Goal: Task Accomplishment & Management: Use online tool/utility

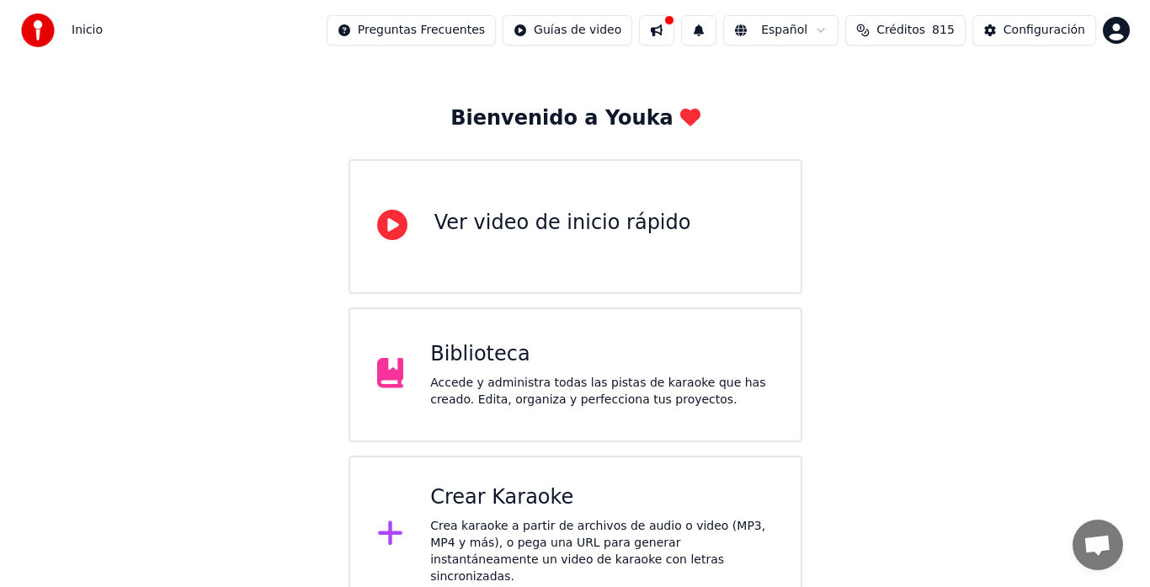
scroll to position [168, 0]
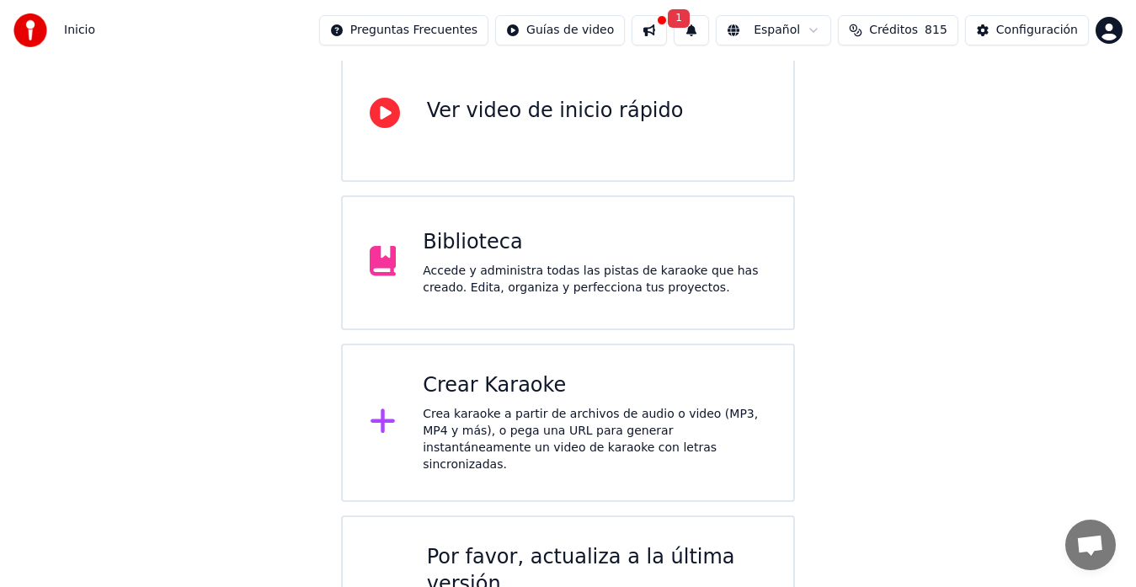
click at [506, 396] on div "Crear Karaoke" at bounding box center [594, 385] width 343 height 27
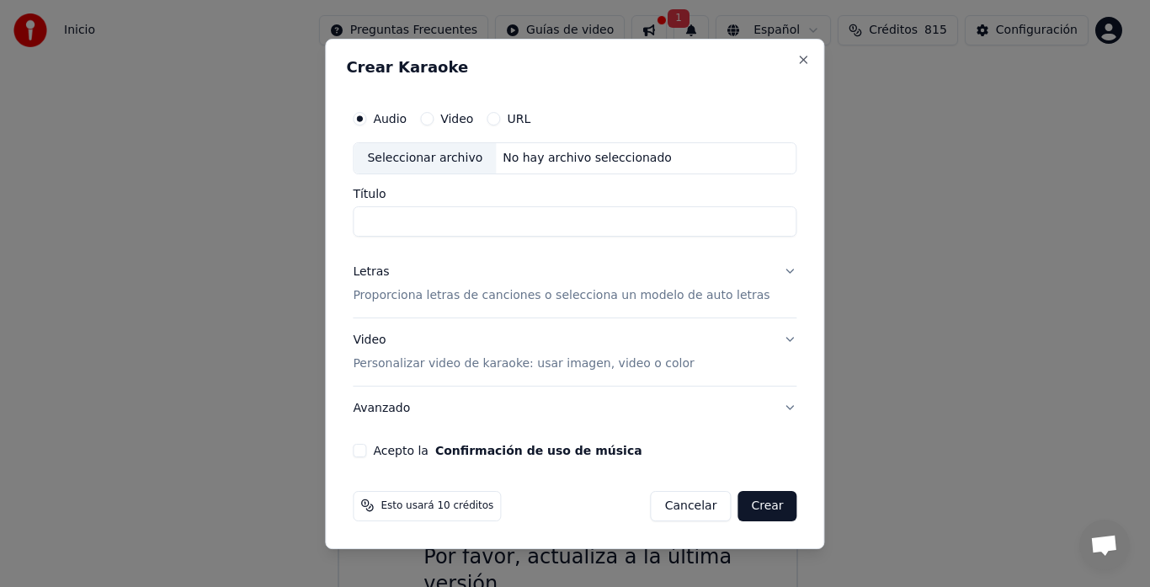
click at [436, 158] on div "Seleccionar archivo" at bounding box center [425, 158] width 142 height 30
click at [629, 216] on input "**********" at bounding box center [575, 221] width 444 height 30
type input "*"
type input "**"
click at [382, 451] on div "Acepto la Confirmación de uso de música" at bounding box center [575, 449] width 444 height 13
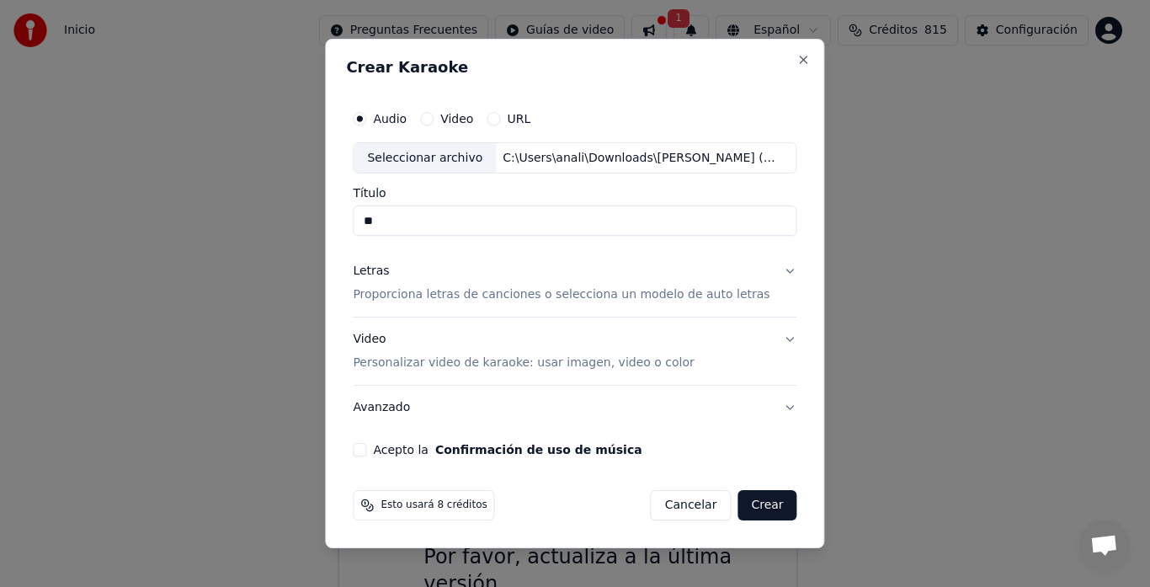
click at [366, 450] on button "Acepto la Confirmación de uso de música" at bounding box center [359, 449] width 13 height 13
click at [758, 503] on button "Crear" at bounding box center [766, 505] width 59 height 30
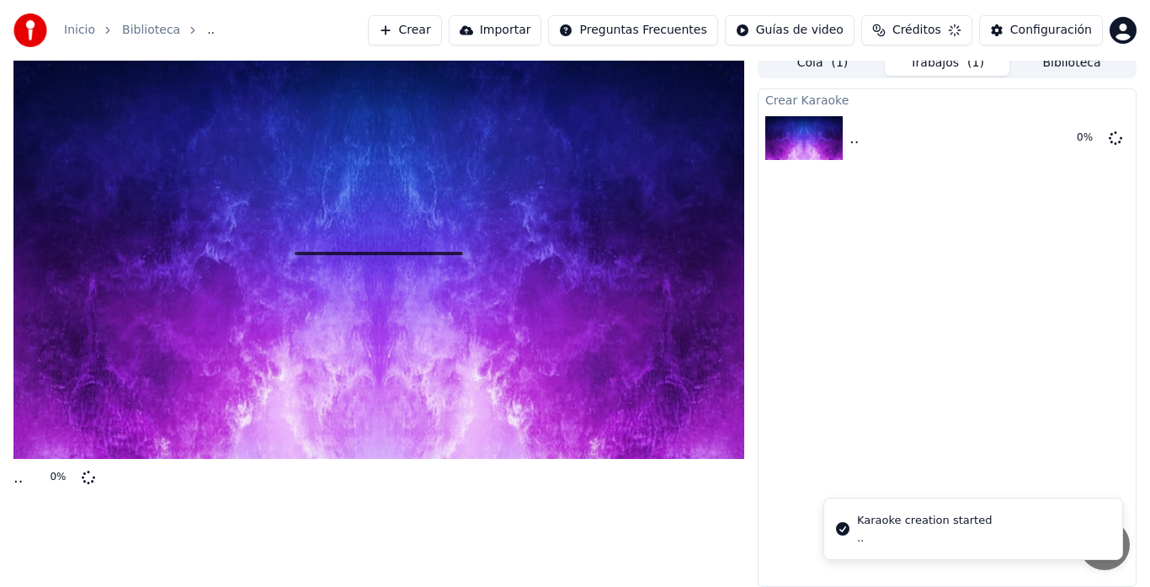
scroll to position [13, 0]
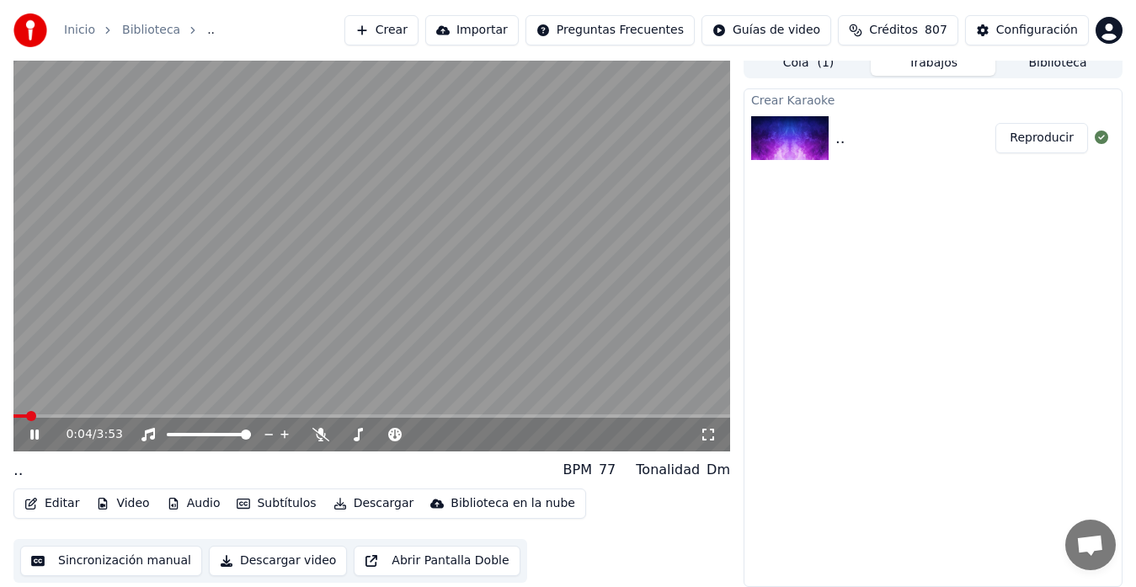
click at [396, 237] on video at bounding box center [371, 249] width 716 height 403
click at [396, 235] on video at bounding box center [371, 249] width 716 height 403
click at [112, 414] on span at bounding box center [88, 415] width 150 height 3
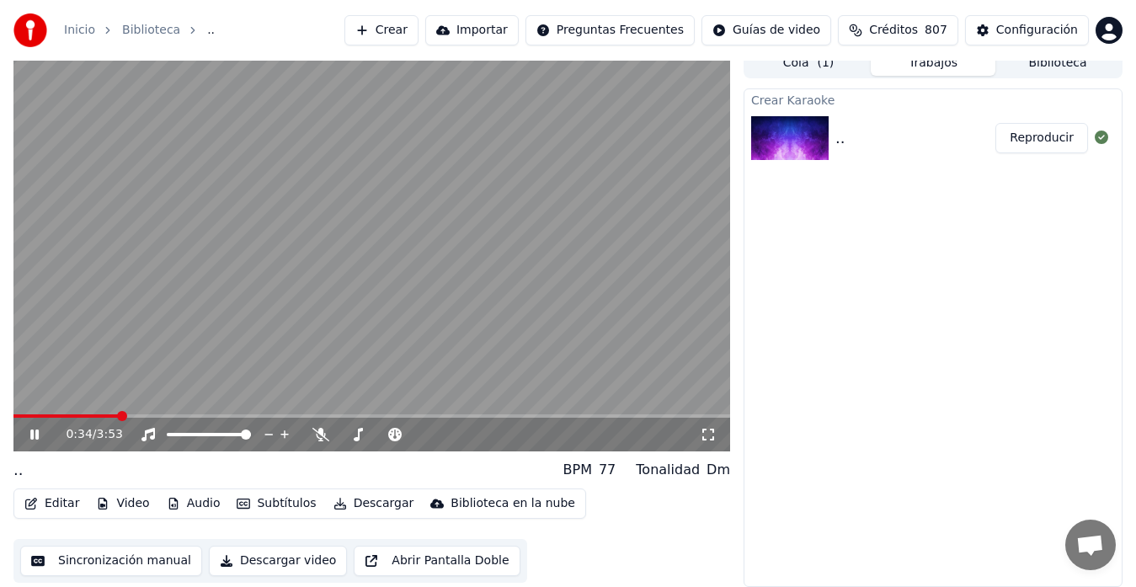
click at [82, 411] on video at bounding box center [371, 249] width 716 height 403
click at [370, 231] on video at bounding box center [371, 249] width 716 height 403
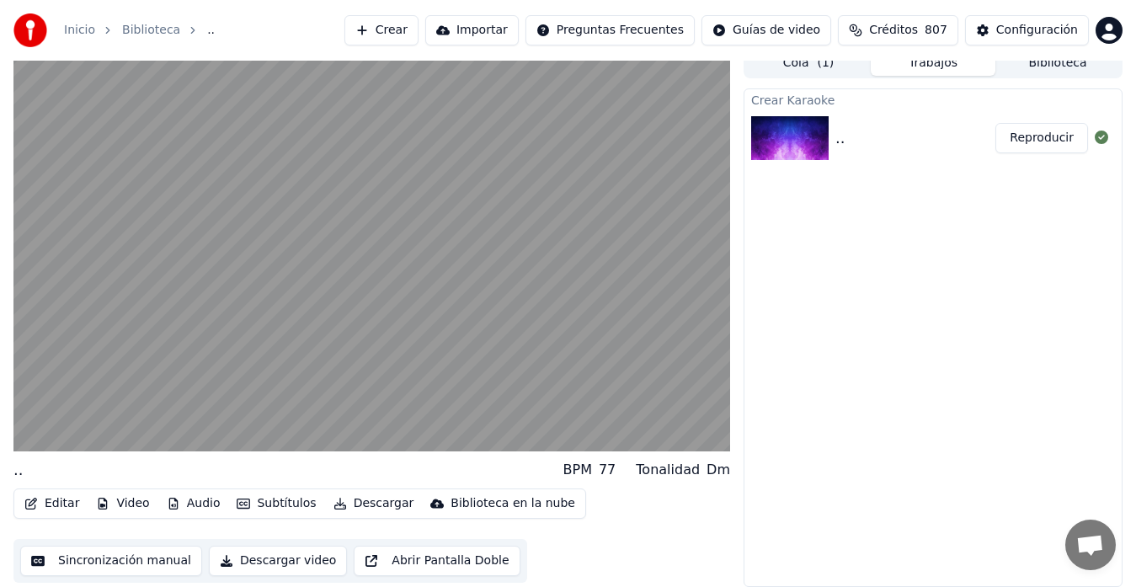
click at [370, 231] on video at bounding box center [371, 249] width 716 height 403
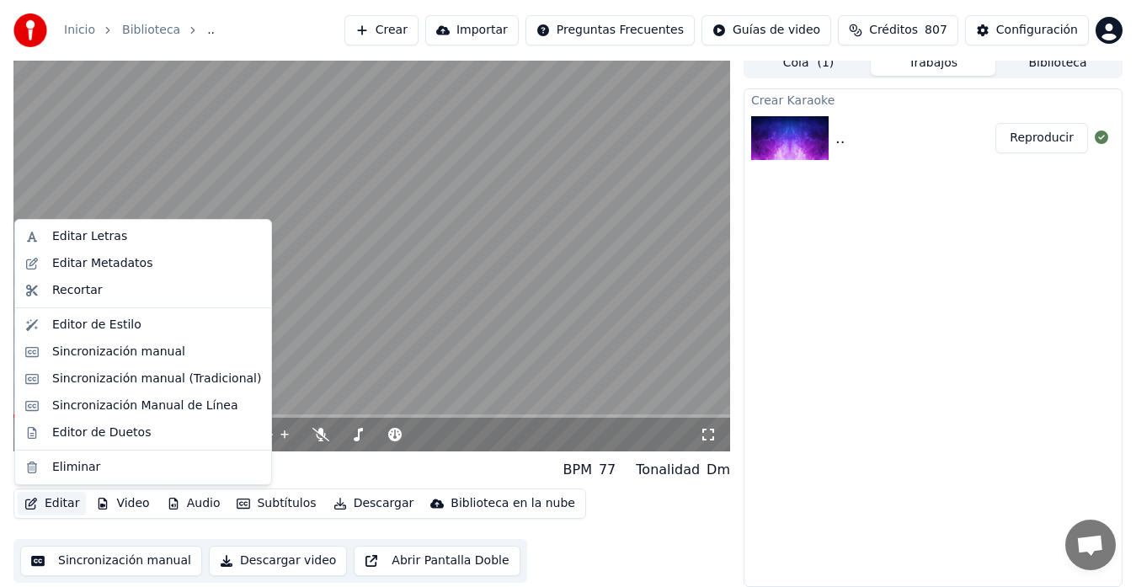
click at [65, 501] on button "Editar" at bounding box center [52, 504] width 68 height 24
click at [115, 237] on div "Editar Letras" at bounding box center [89, 236] width 75 height 17
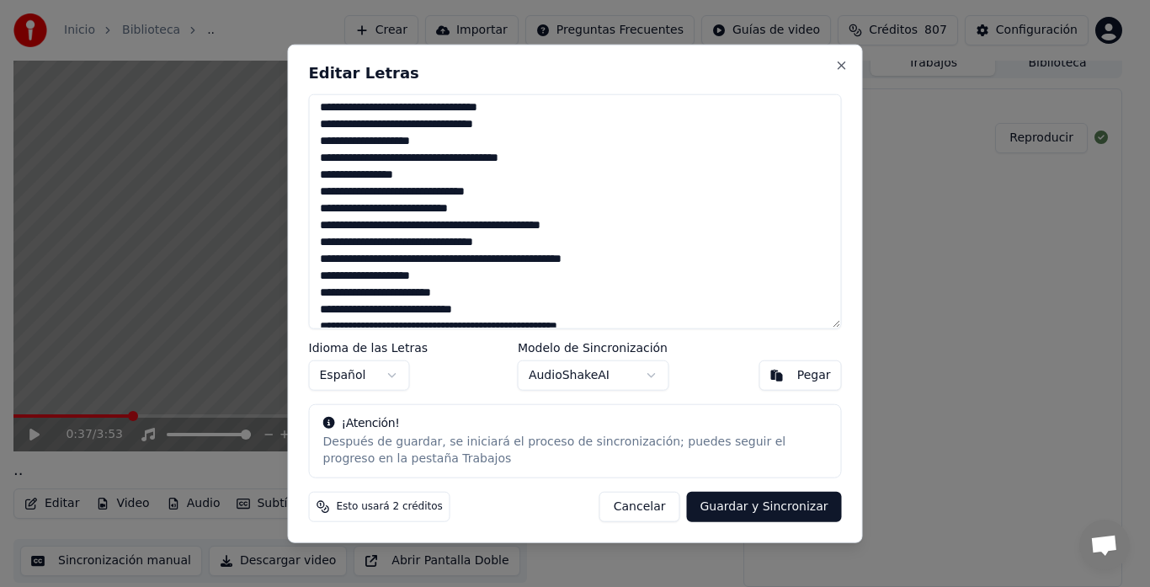
scroll to position [84, 0]
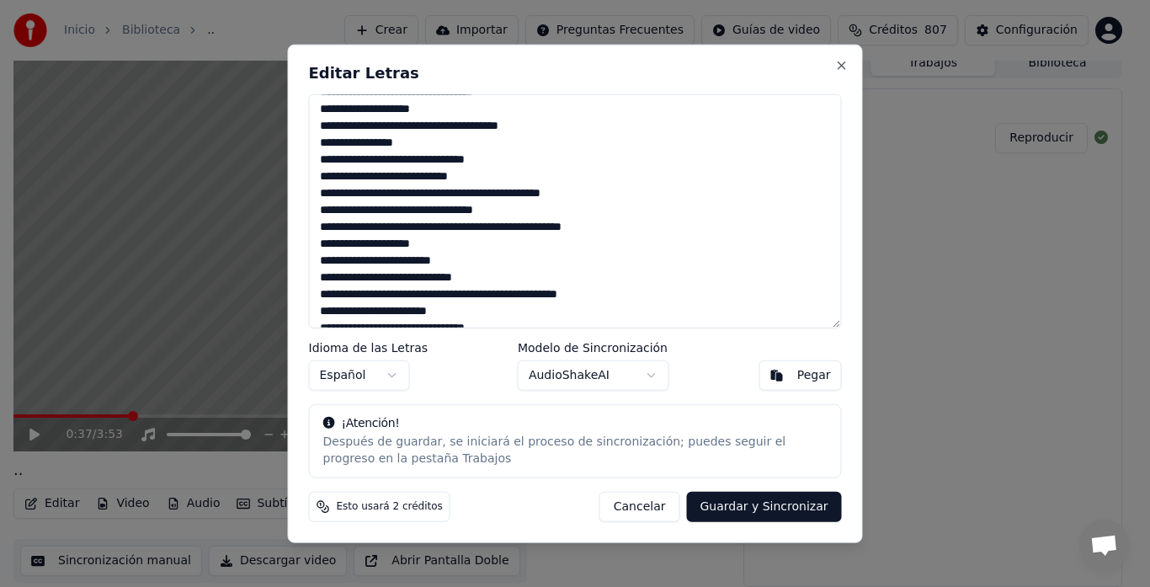
click at [607, 227] on textarea at bounding box center [575, 210] width 533 height 235
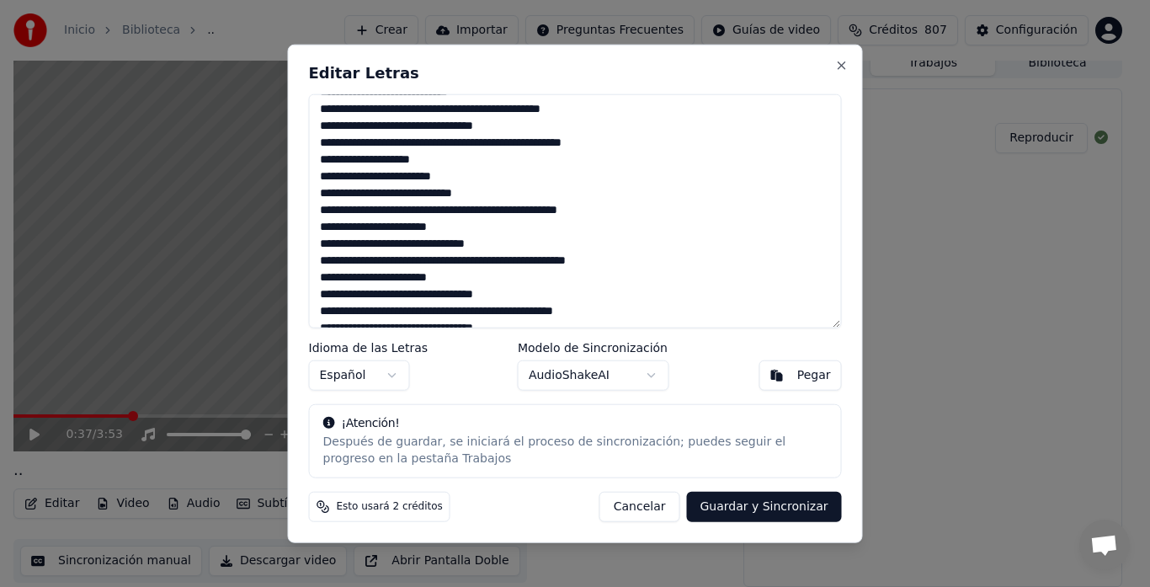
scroll to position [253, 0]
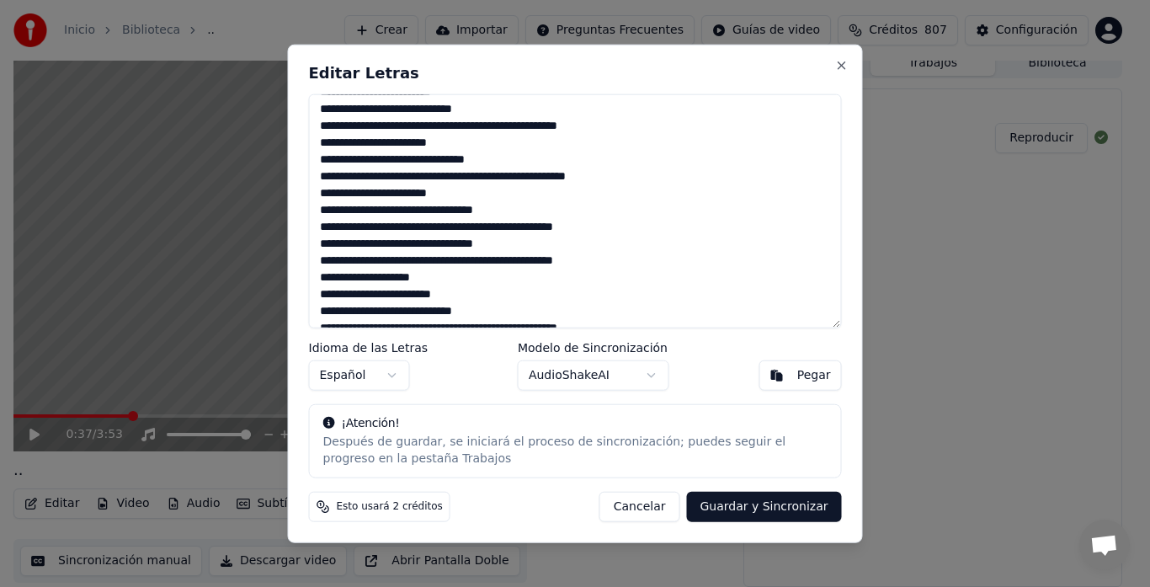
click at [337, 259] on textarea at bounding box center [575, 210] width 533 height 235
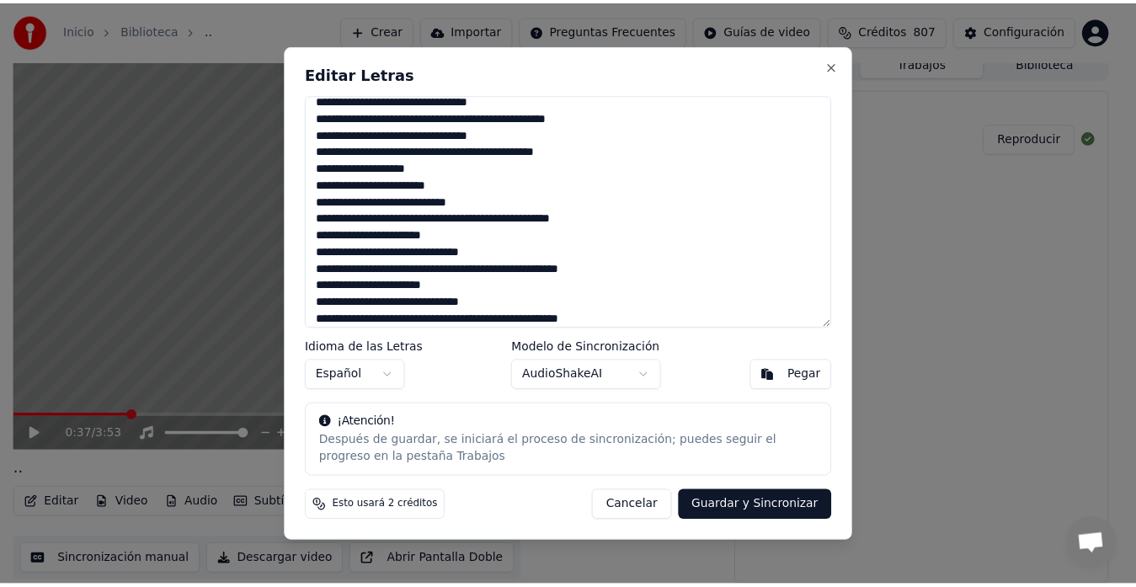
scroll to position [369, 0]
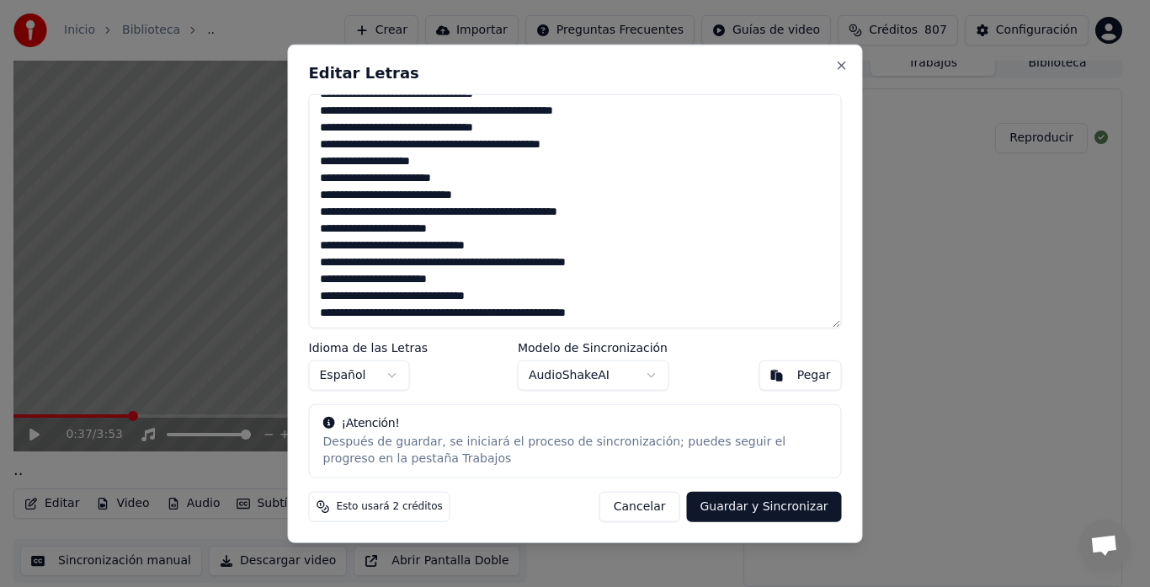
type textarea "**********"
click at [795, 502] on button "Guardar y Sincronizar" at bounding box center [763, 507] width 155 height 30
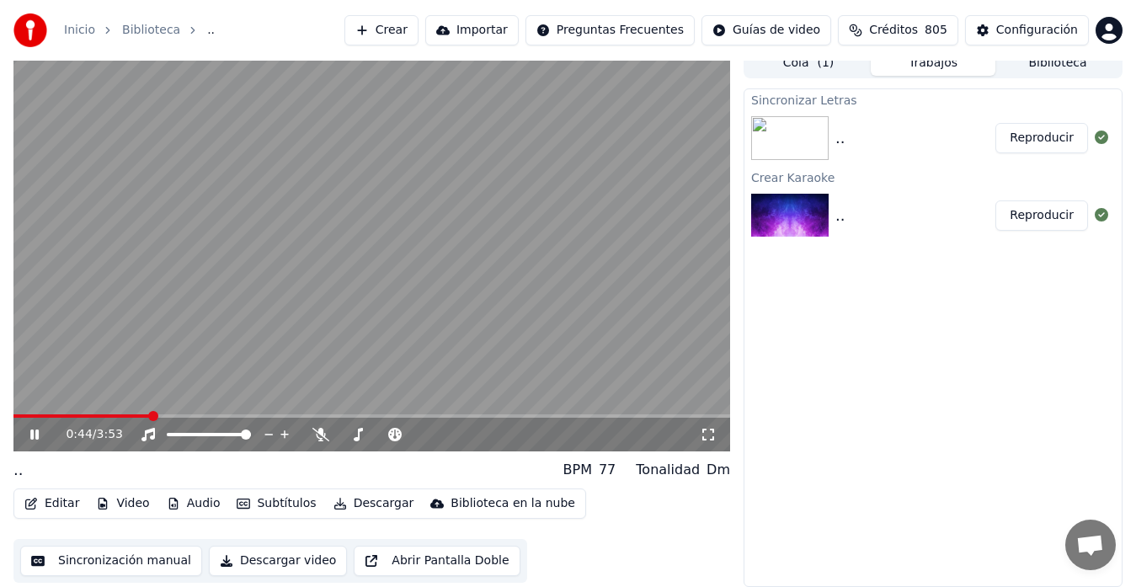
click at [31, 434] on icon at bounding box center [34, 434] width 8 height 10
click at [23, 414] on span at bounding box center [17, 415] width 9 height 3
click at [13, 411] on span at bounding box center [18, 416] width 10 height 10
click at [324, 271] on video at bounding box center [371, 249] width 716 height 403
click at [52, 501] on button "Editar" at bounding box center [52, 504] width 68 height 24
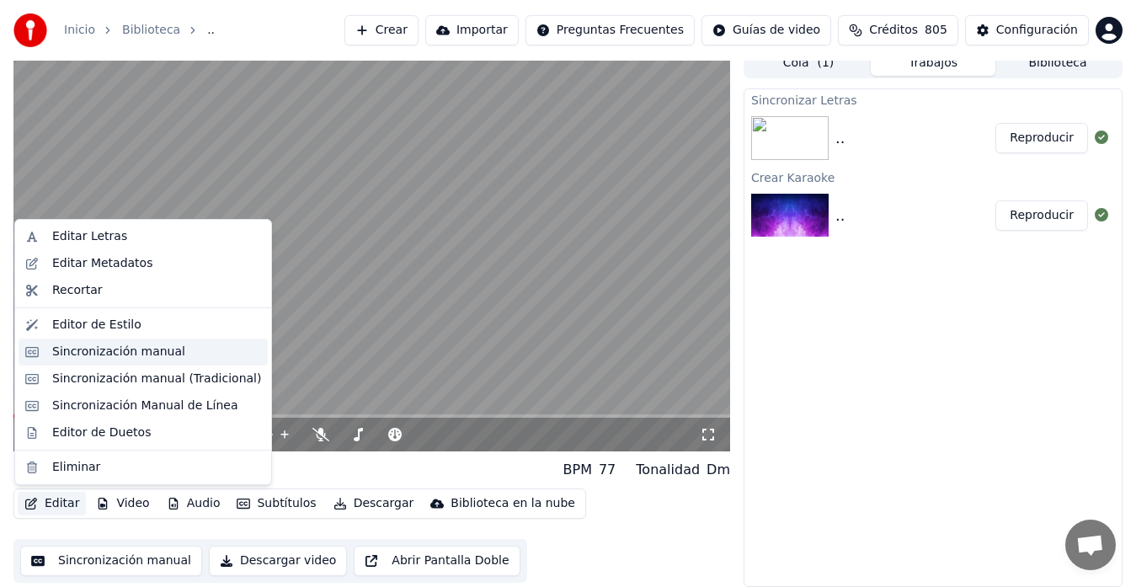
click at [86, 352] on div "Sincronización manual" at bounding box center [118, 351] width 133 height 17
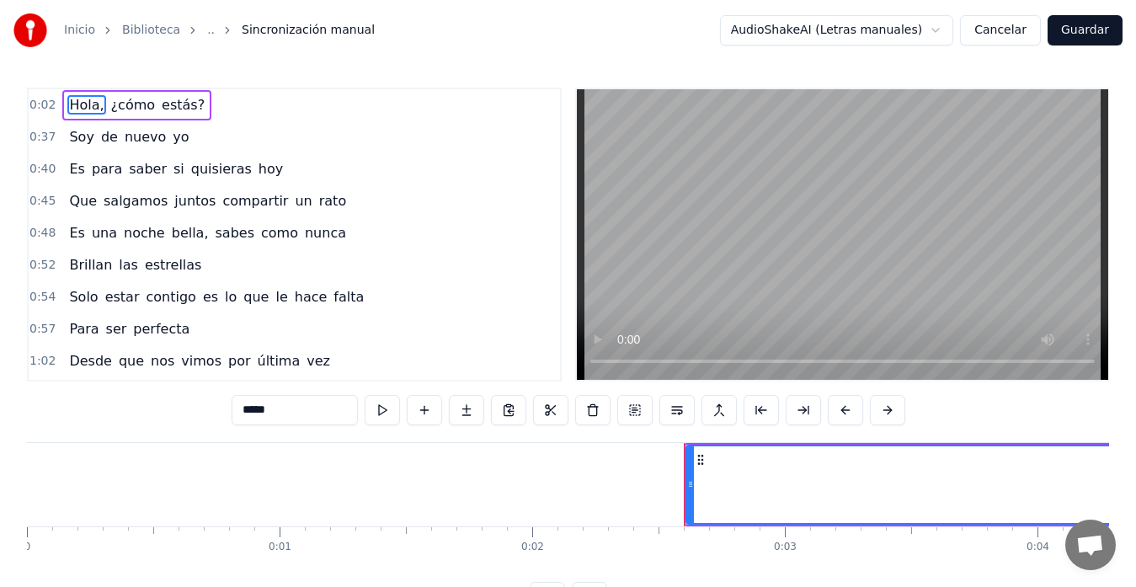
click at [931, 252] on video at bounding box center [842, 234] width 531 height 290
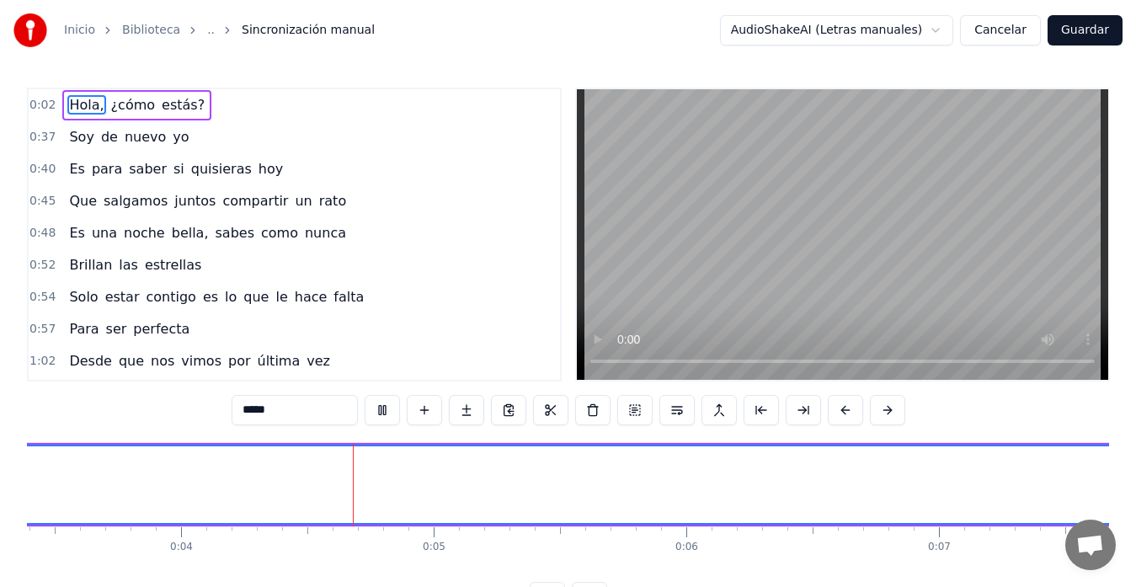
scroll to position [0, 962]
click at [926, 210] on video at bounding box center [842, 234] width 531 height 290
click at [855, 163] on video at bounding box center [842, 234] width 531 height 290
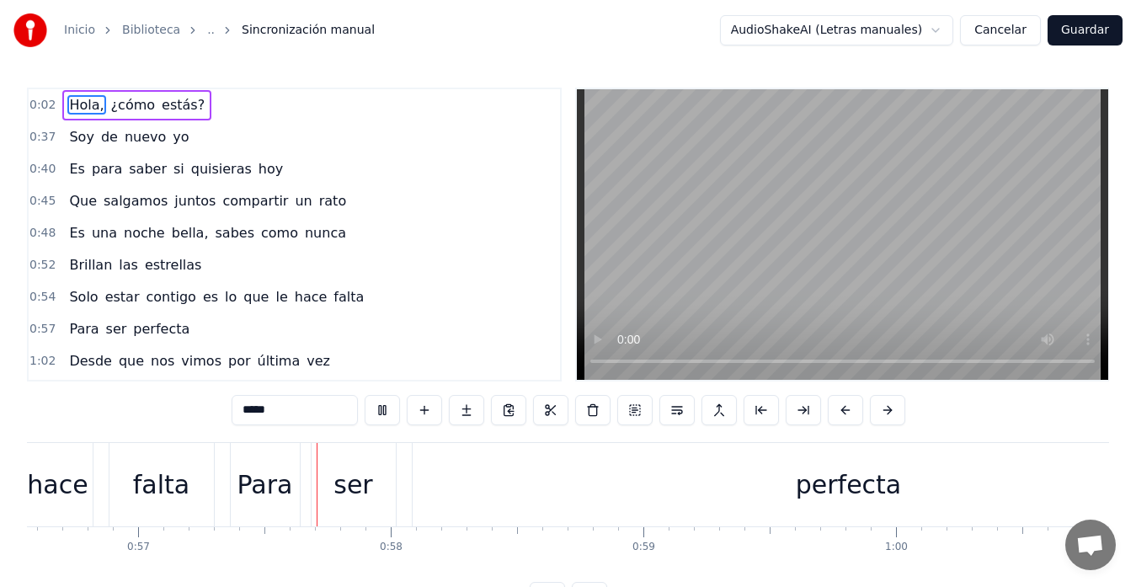
scroll to position [0, 14332]
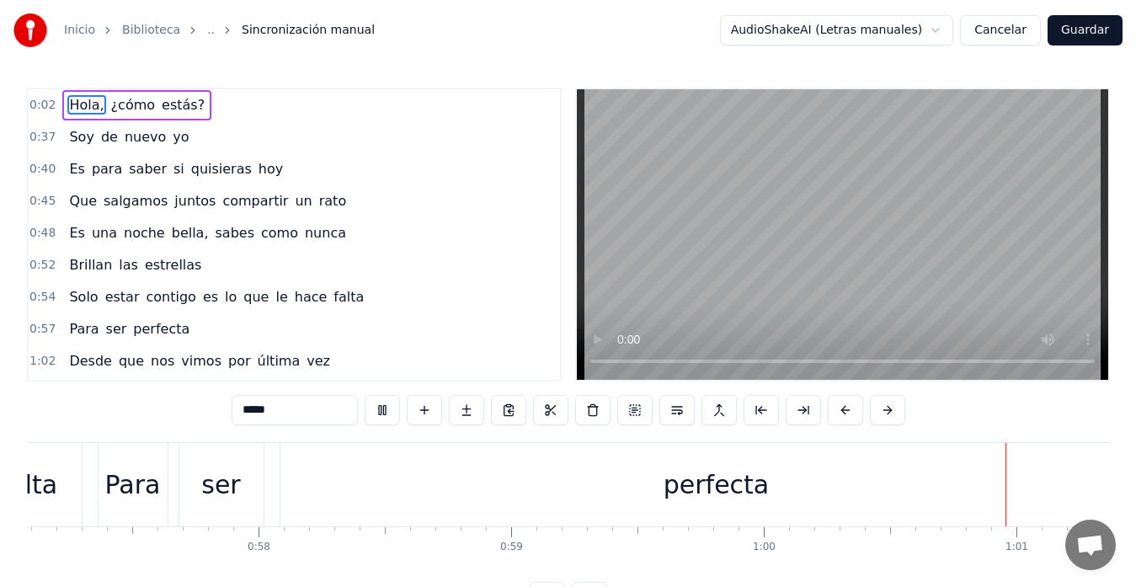
click at [895, 200] on video at bounding box center [842, 234] width 531 height 290
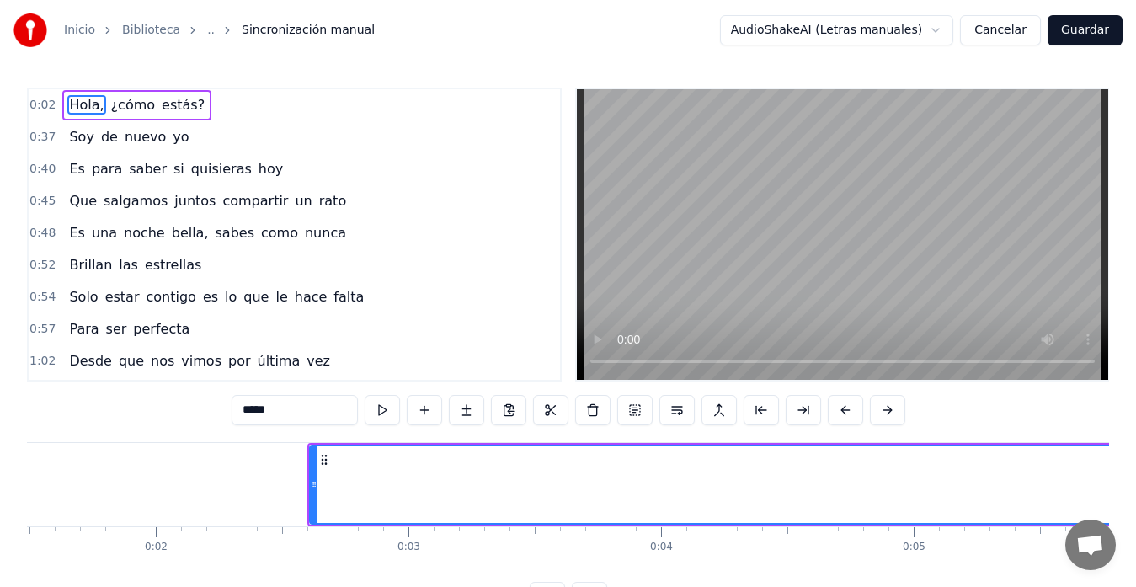
scroll to position [0, 518]
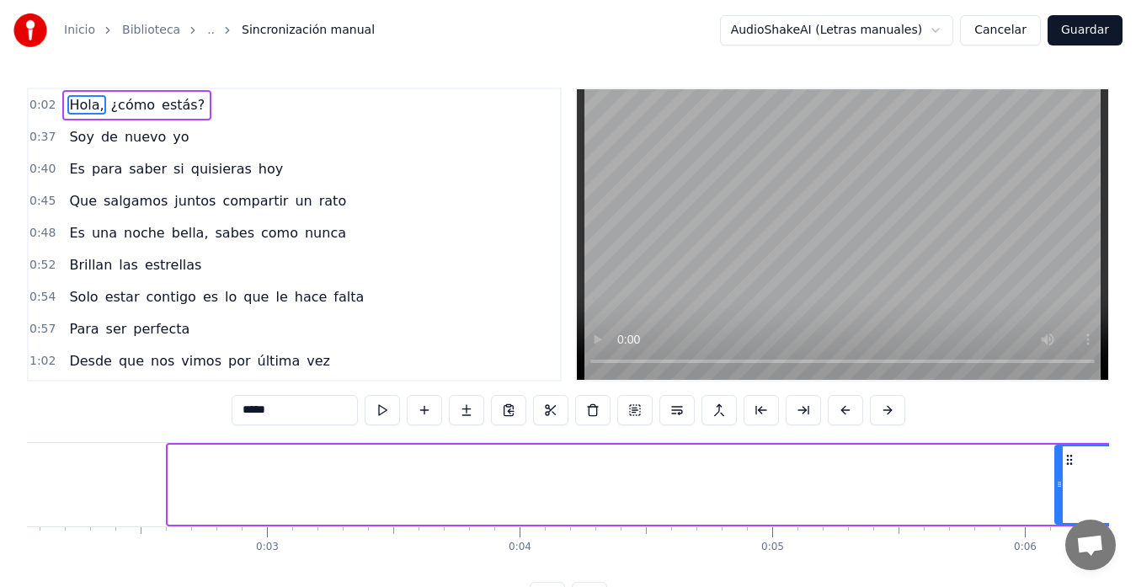
drag, startPoint x: 171, startPoint y: 476, endPoint x: 1056, endPoint y: 476, distance: 884.7
click at [1057, 474] on div at bounding box center [1059, 484] width 7 height 77
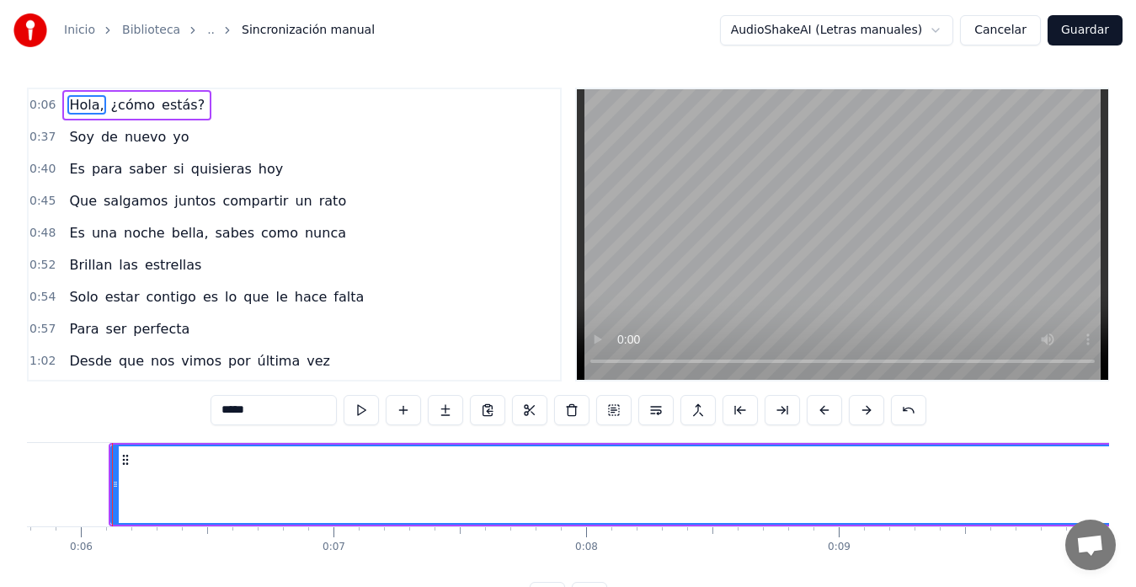
scroll to position [0, 1462]
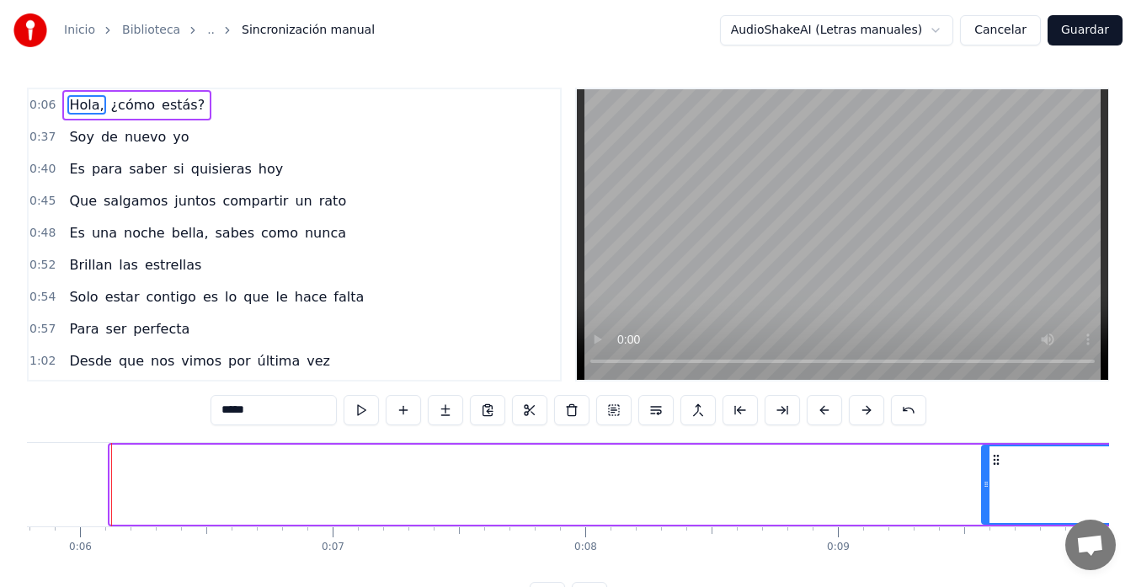
drag, startPoint x: 114, startPoint y: 487, endPoint x: 986, endPoint y: 498, distance: 871.3
click at [986, 498] on div at bounding box center [985, 484] width 7 height 77
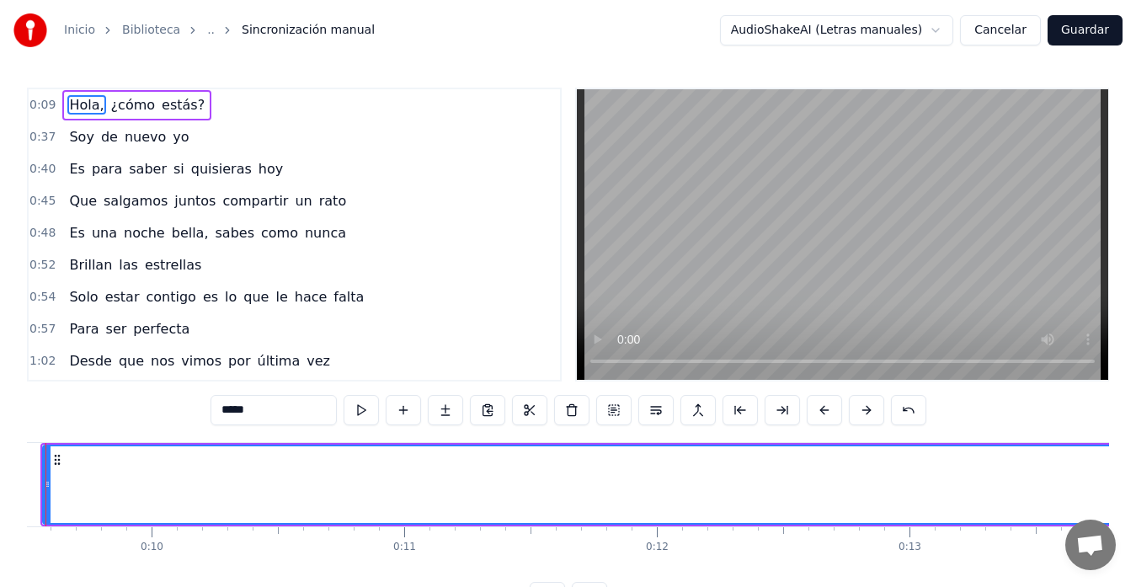
scroll to position [0, 2307]
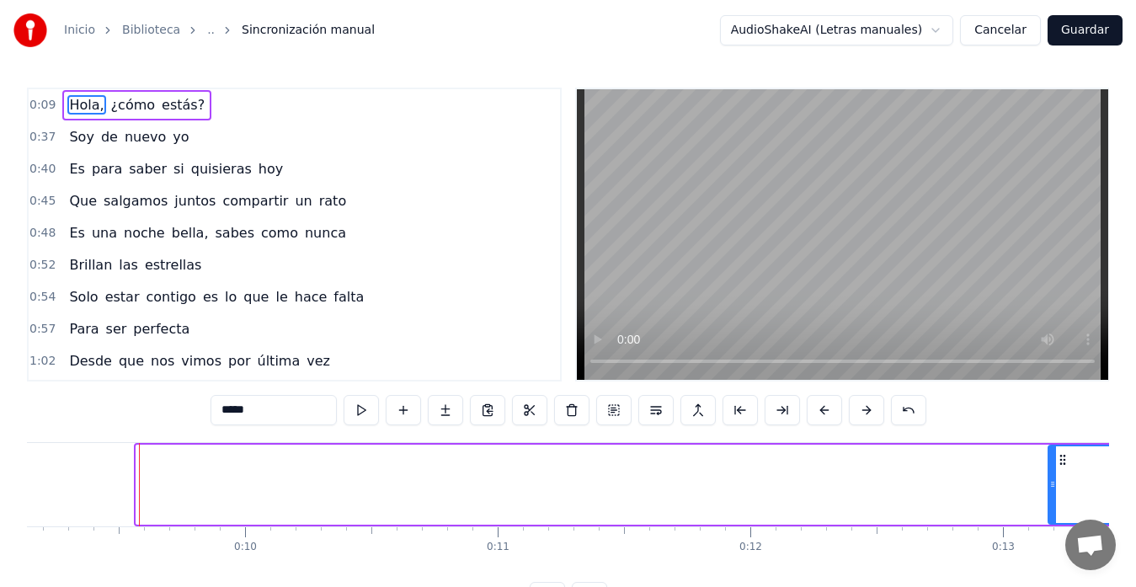
drag, startPoint x: 138, startPoint y: 487, endPoint x: 1057, endPoint y: 474, distance: 919.3
click at [1056, 474] on div at bounding box center [1052, 484] width 7 height 77
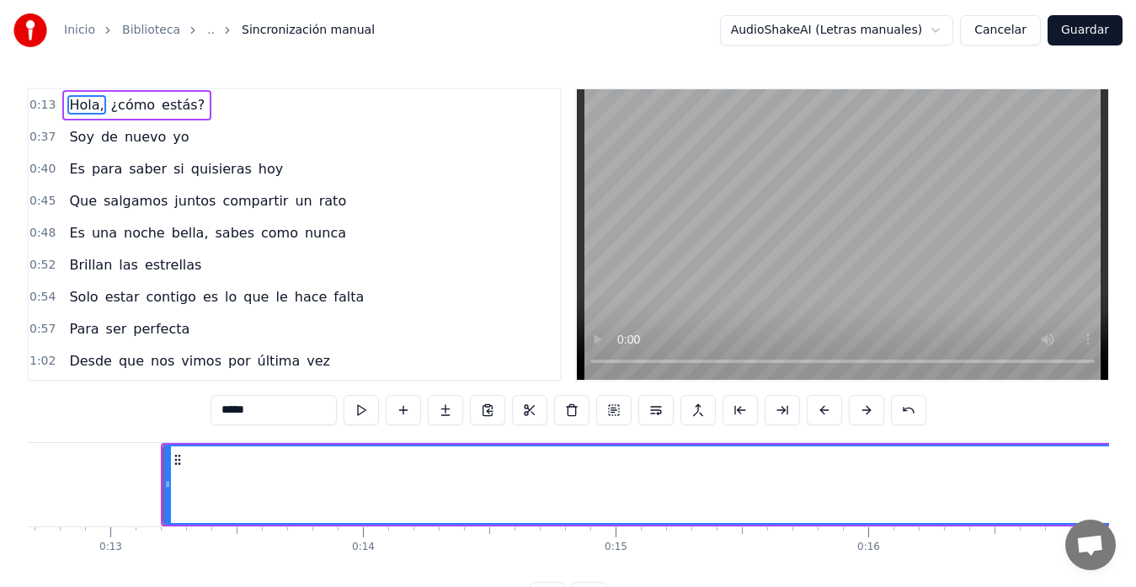
scroll to position [0, 3252]
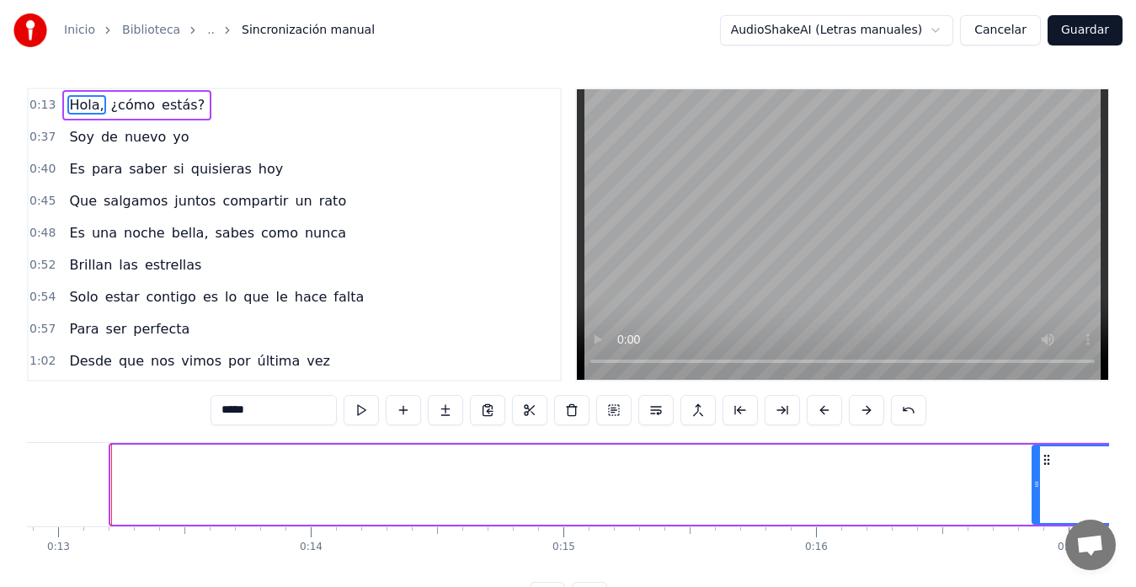
drag, startPoint x: 117, startPoint y: 480, endPoint x: 1045, endPoint y: 511, distance: 929.0
click at [1040, 511] on div at bounding box center [1036, 484] width 7 height 77
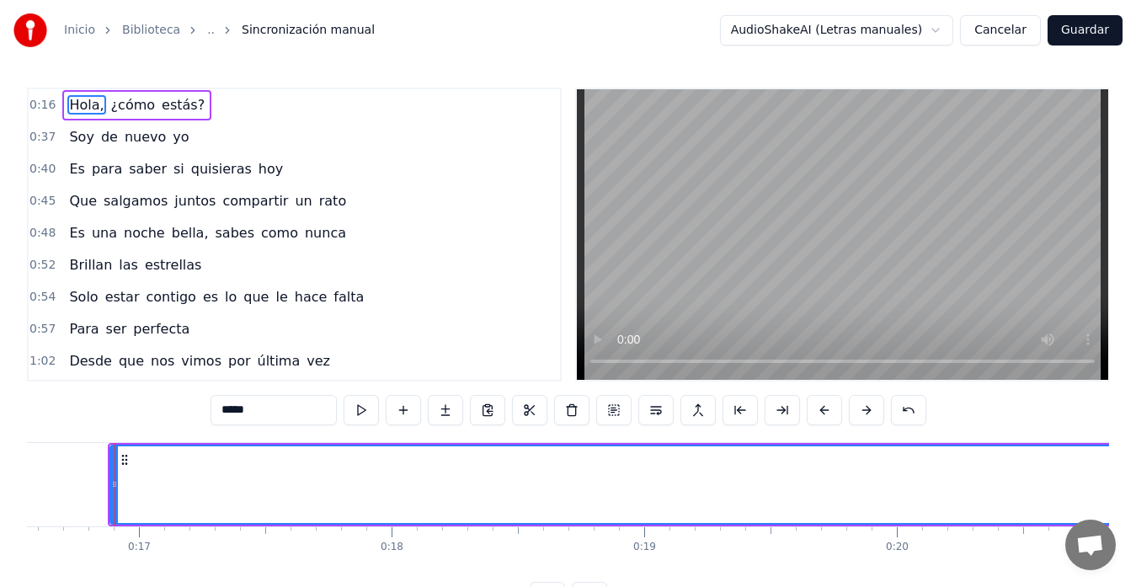
scroll to position [0, 4184]
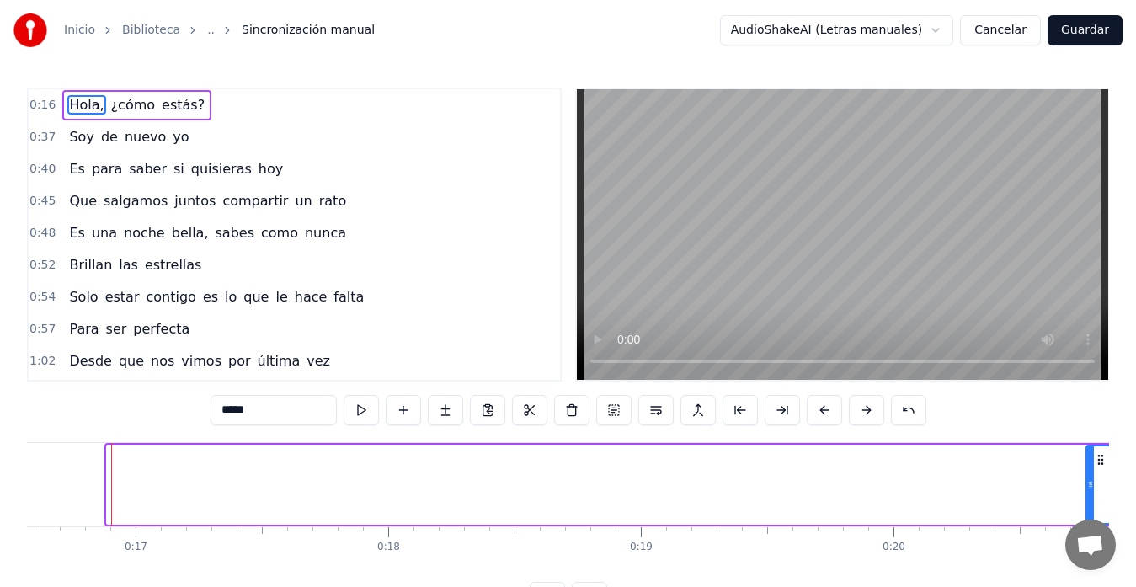
drag, startPoint x: 110, startPoint y: 477, endPoint x: 1089, endPoint y: 477, distance: 979.0
click at [1089, 477] on icon at bounding box center [1090, 483] width 7 height 13
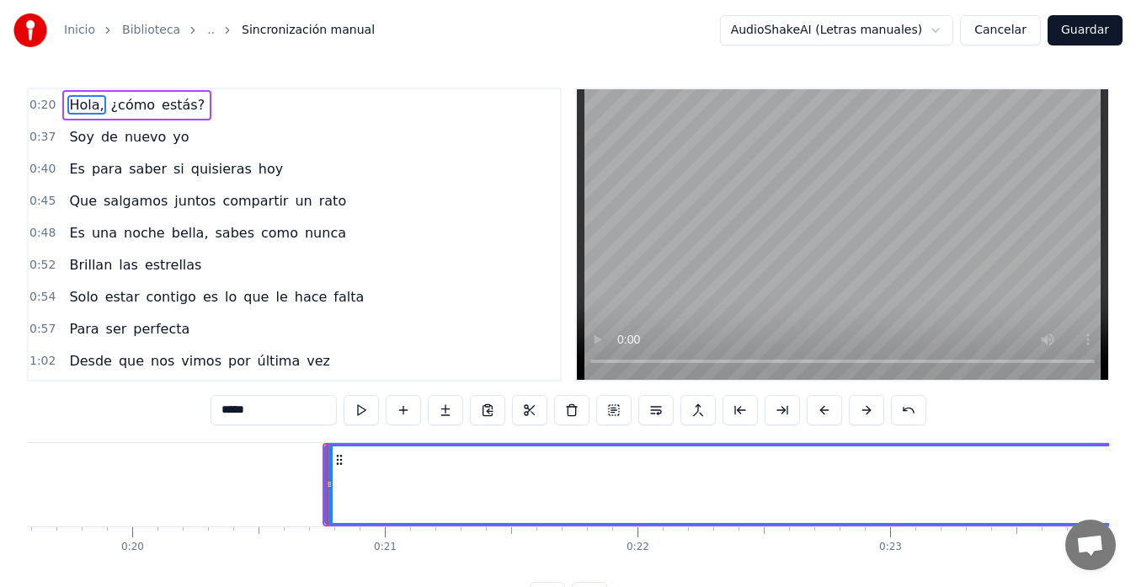
scroll to position [0, 5161]
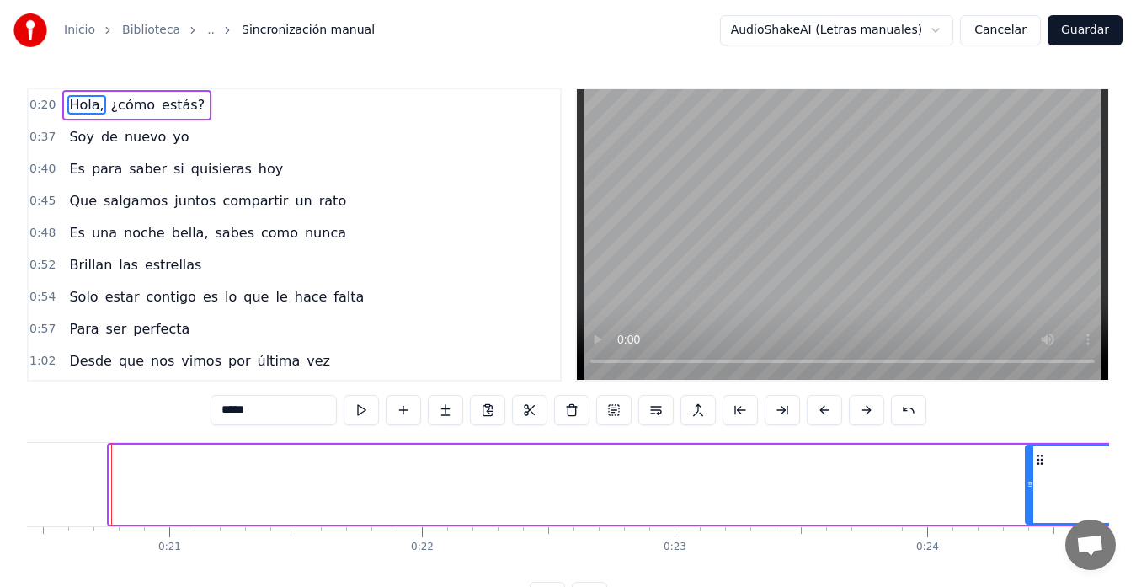
drag, startPoint x: 113, startPoint y: 476, endPoint x: 1029, endPoint y: 416, distance: 918.6
click at [1029, 416] on div "0:20 Hola, ¿cómo estás? 0:37 Soy de nuevo yo 0:40 Es para saber si quisieras [D…" at bounding box center [568, 350] width 1082 height 524
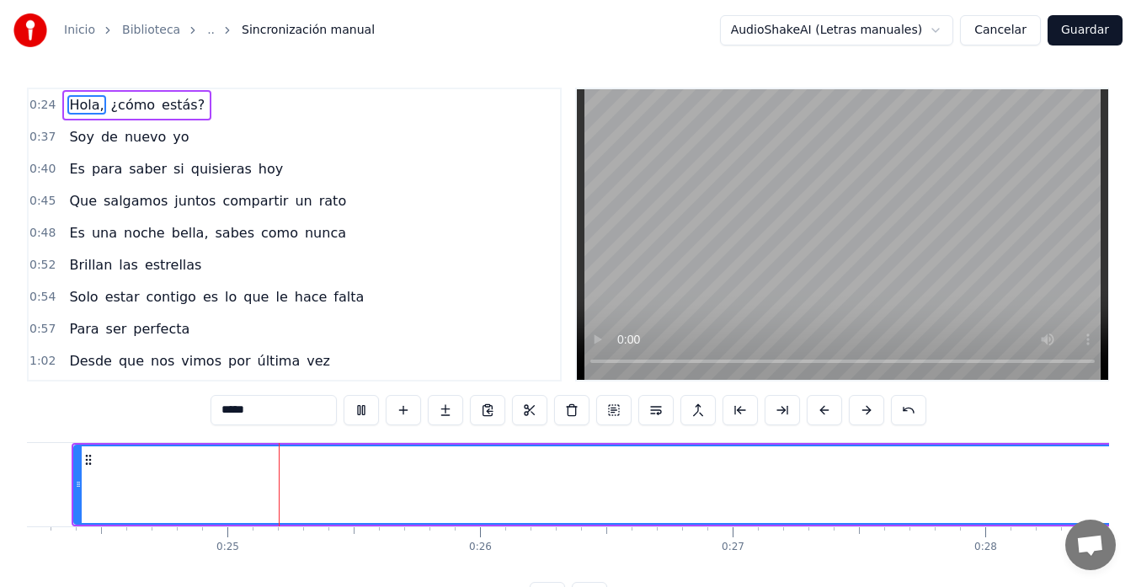
scroll to position [0, 6114]
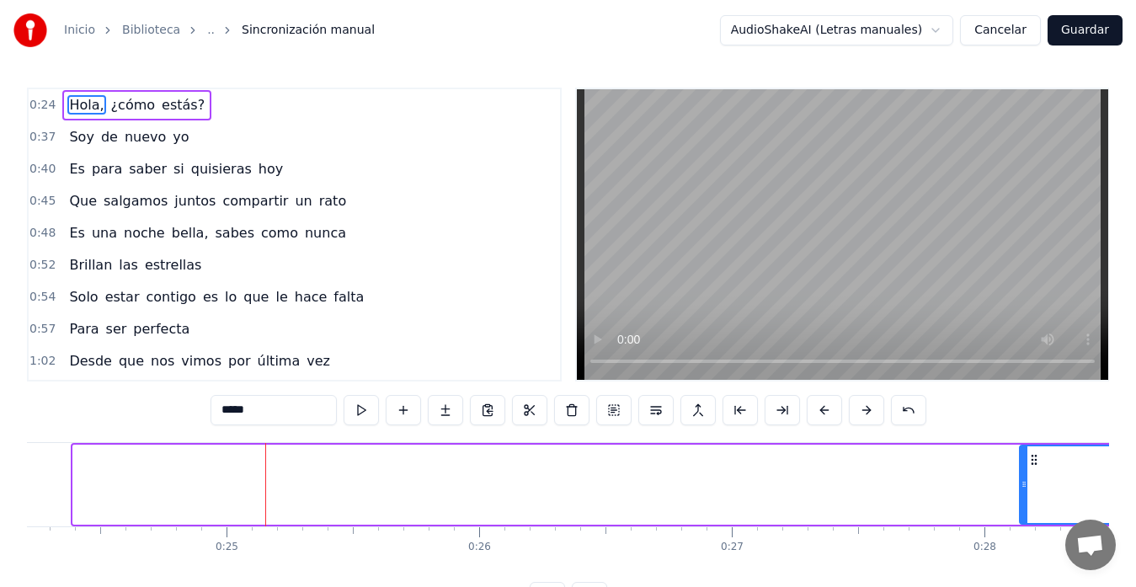
drag, startPoint x: 76, startPoint y: 481, endPoint x: 1022, endPoint y: 430, distance: 947.5
click at [1022, 430] on div "0:24 Hola, ¿cómo estás? 0:37 Soy de nuevo yo 0:40 Es para saber si quisieras [D…" at bounding box center [568, 350] width 1082 height 524
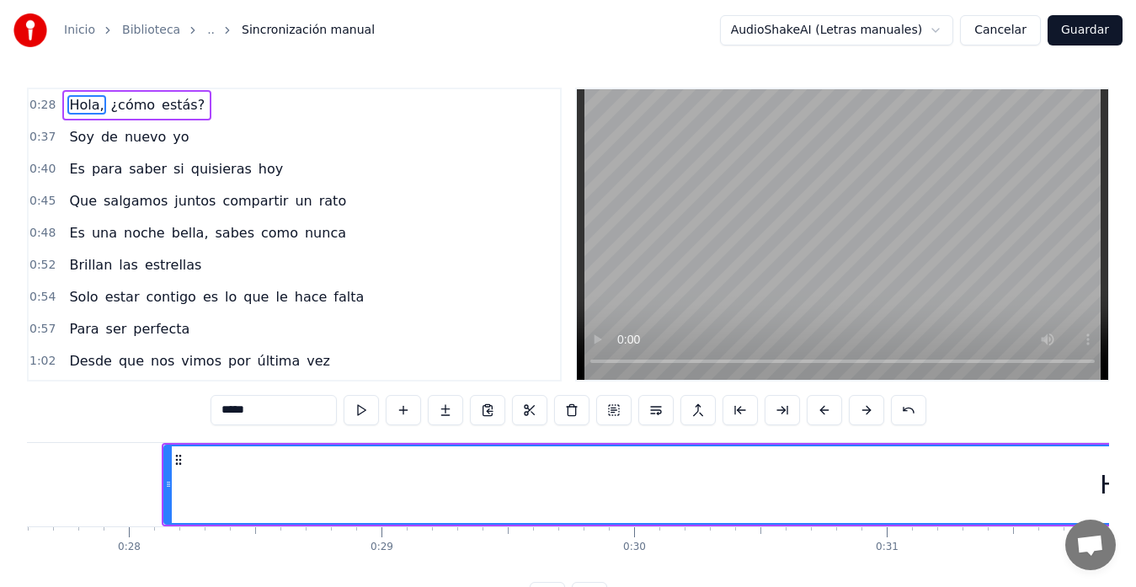
scroll to position [0, 7063]
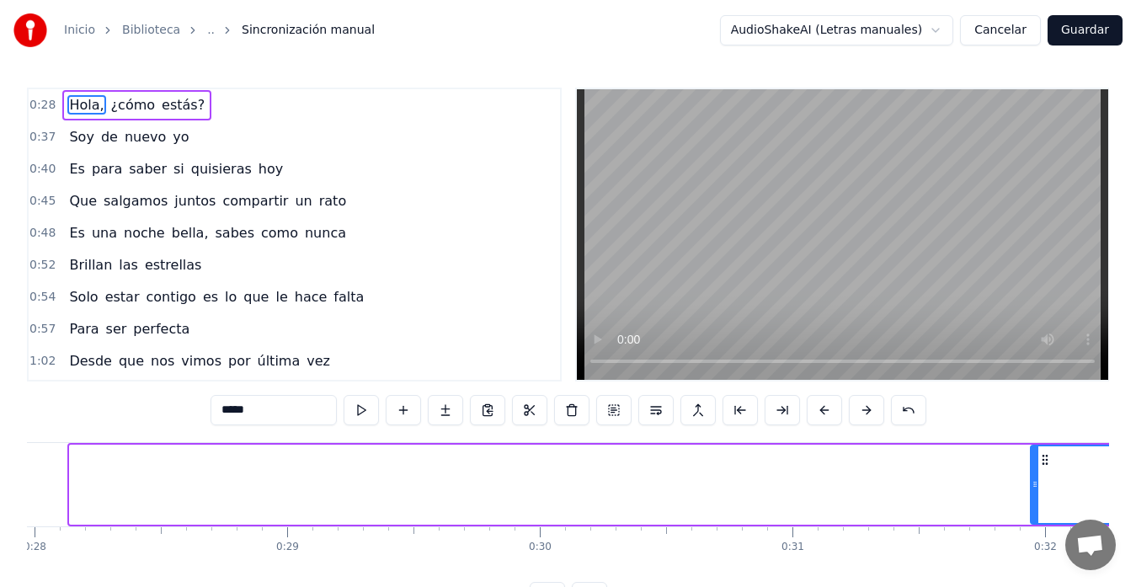
drag, startPoint x: 72, startPoint y: 485, endPoint x: 1032, endPoint y: 492, distance: 960.5
click at [1032, 492] on div at bounding box center [1034, 484] width 7 height 77
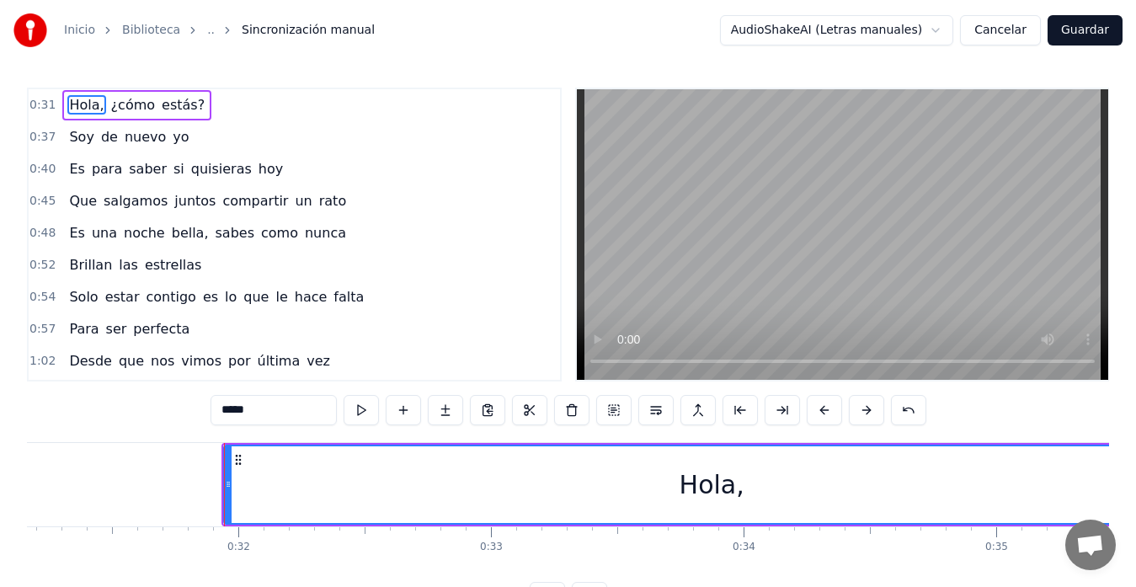
scroll to position [0, 7983]
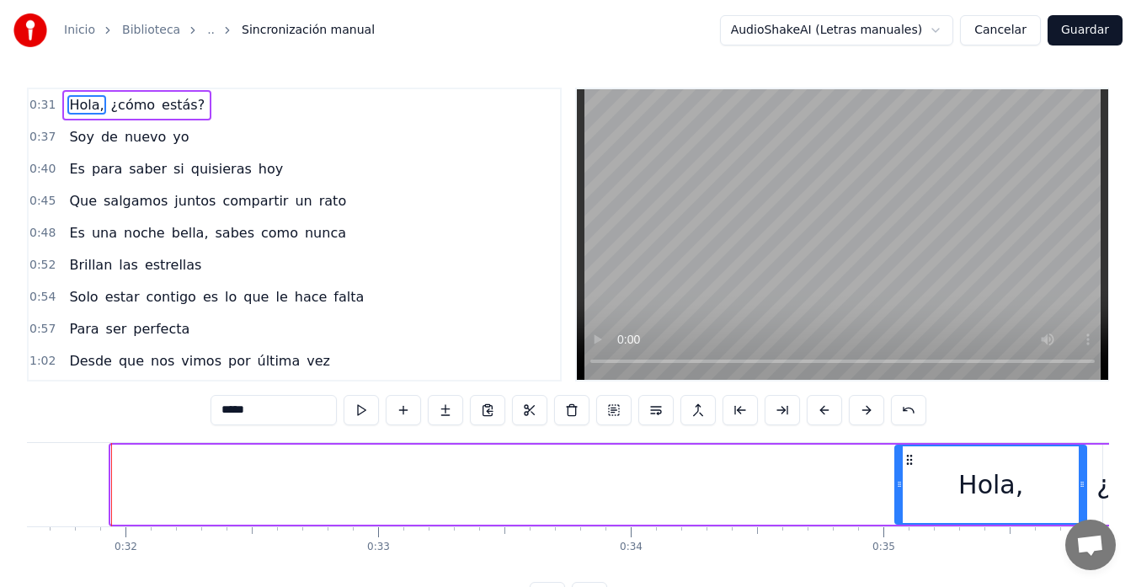
drag, startPoint x: 114, startPoint y: 483, endPoint x: 897, endPoint y: 513, distance: 784.2
click at [897, 513] on div at bounding box center [899, 484] width 7 height 77
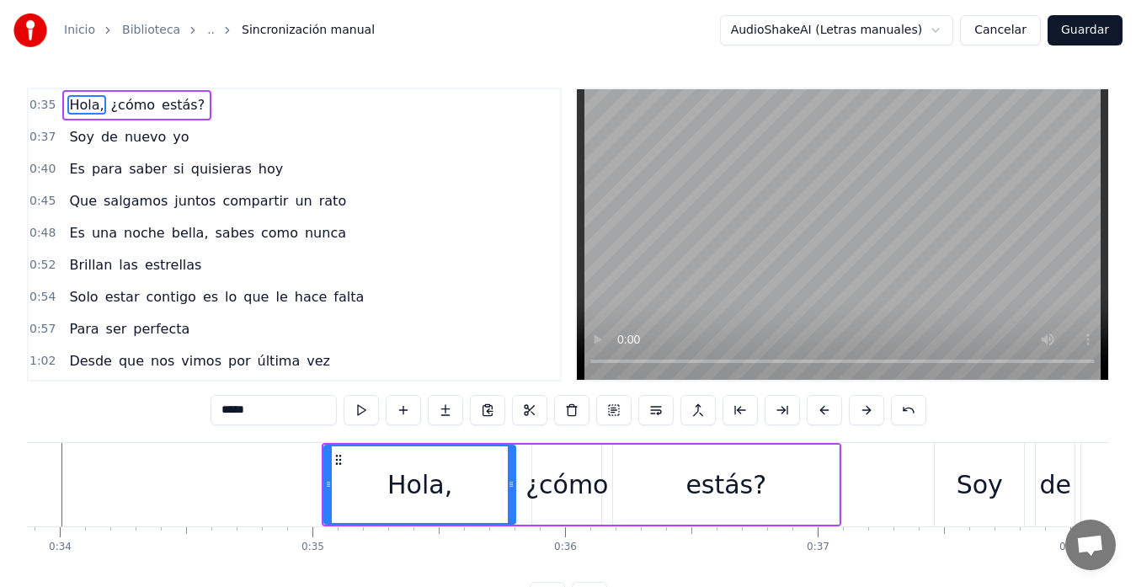
scroll to position [0, 8503]
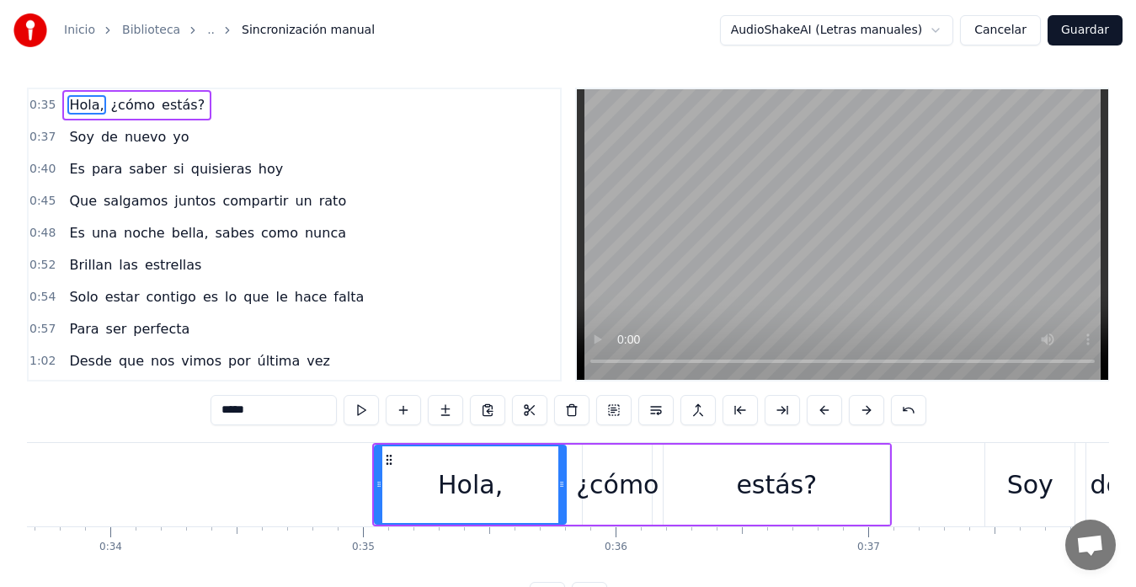
click at [688, 491] on div "estás?" at bounding box center [776, 484] width 226 height 80
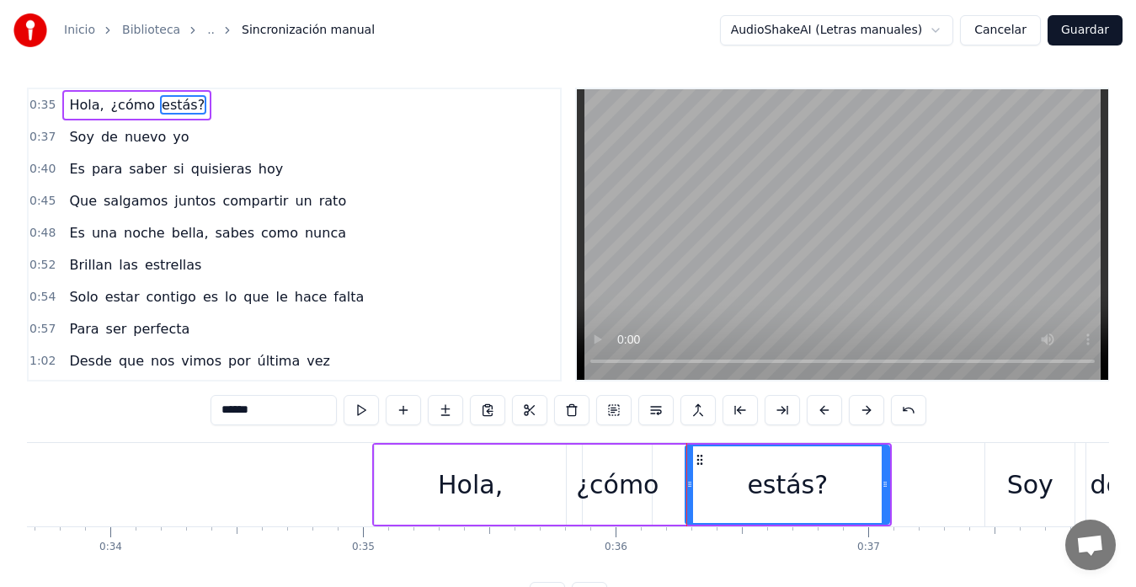
drag, startPoint x: 665, startPoint y: 483, endPoint x: 688, endPoint y: 489, distance: 23.5
click at [688, 489] on icon at bounding box center [689, 483] width 7 height 13
click at [632, 478] on div "¿cómo" at bounding box center [617, 485] width 82 height 38
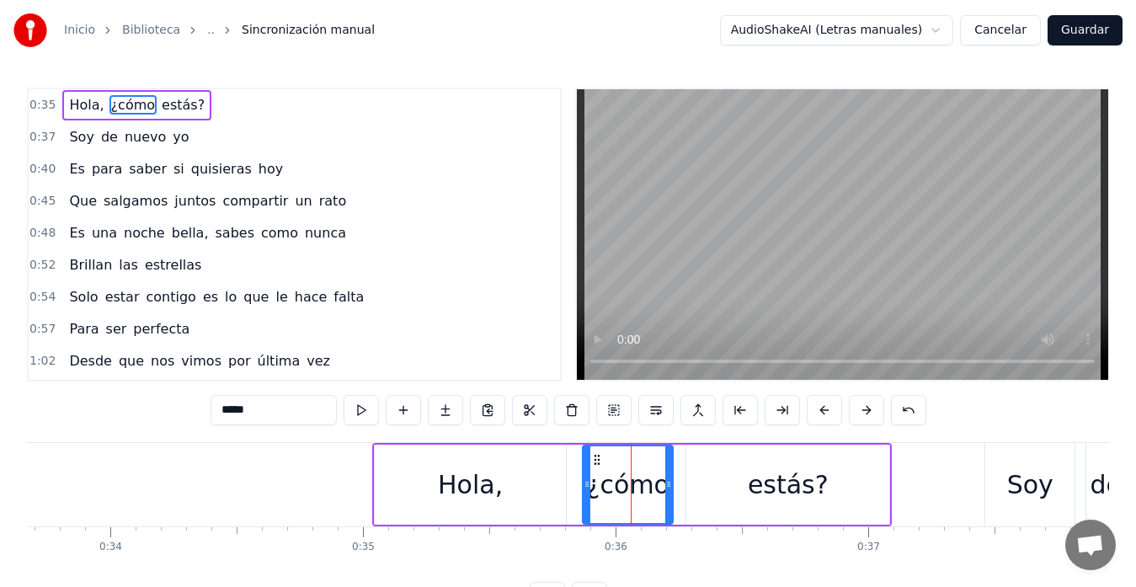
drag, startPoint x: 650, startPoint y: 487, endPoint x: 671, endPoint y: 487, distance: 21.1
click at [671, 487] on icon at bounding box center [668, 483] width 7 height 13
click at [597, 477] on icon at bounding box center [599, 483] width 7 height 13
click at [545, 480] on div "Hola," at bounding box center [470, 484] width 191 height 80
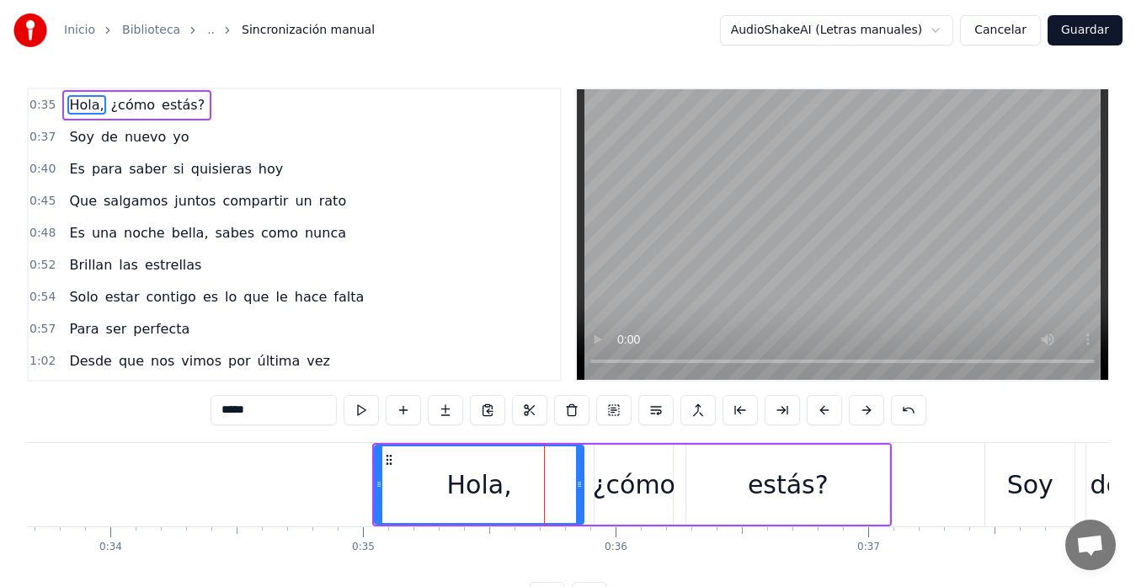
drag, startPoint x: 563, startPoint y: 482, endPoint x: 581, endPoint y: 485, distance: 17.9
click at [581, 485] on icon at bounding box center [579, 483] width 7 height 13
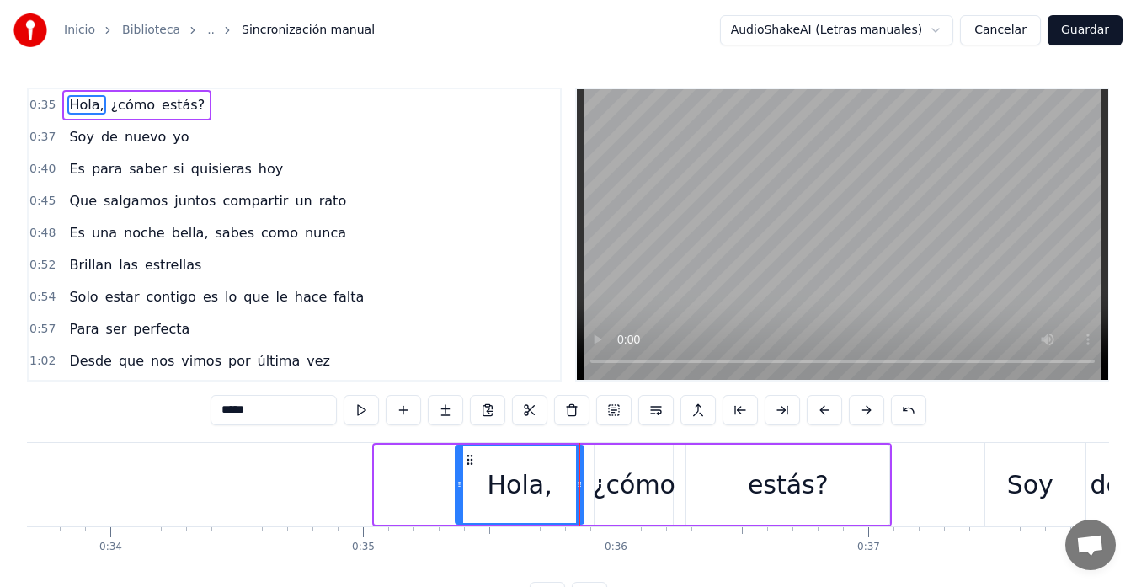
drag, startPoint x: 379, startPoint y: 480, endPoint x: 460, endPoint y: 475, distance: 81.0
click at [460, 475] on div at bounding box center [459, 484] width 7 height 77
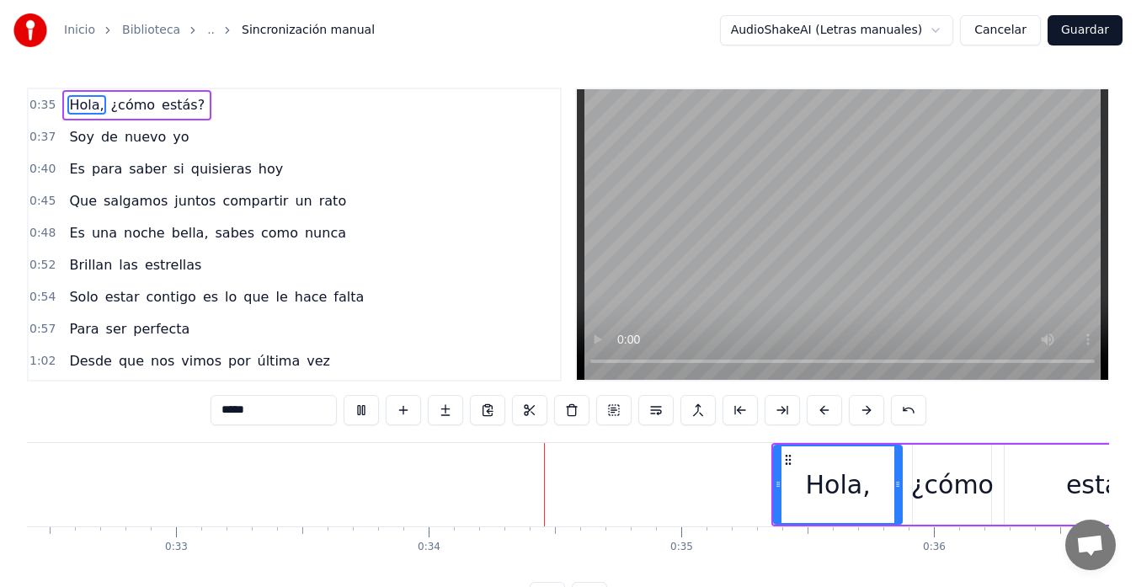
scroll to position [0, 8499]
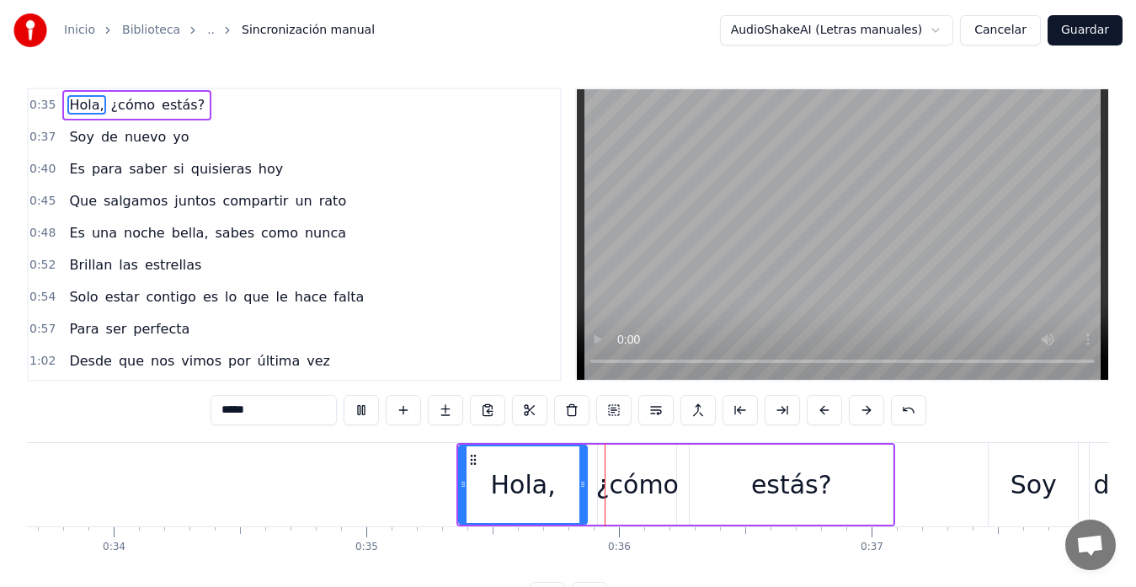
click at [811, 258] on video at bounding box center [842, 234] width 531 height 290
drag, startPoint x: 460, startPoint y: 484, endPoint x: 518, endPoint y: 482, distance: 58.1
click at [518, 482] on icon at bounding box center [521, 483] width 7 height 13
click at [648, 470] on div "¿cómo" at bounding box center [637, 485] width 82 height 38
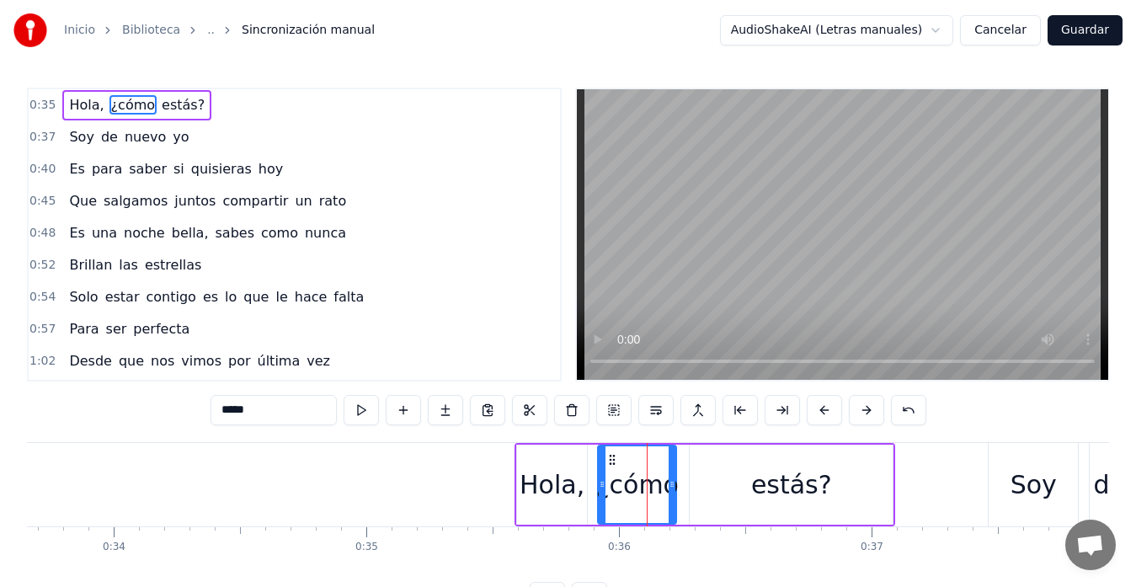
click at [704, 481] on div "estás?" at bounding box center [790, 484] width 203 height 80
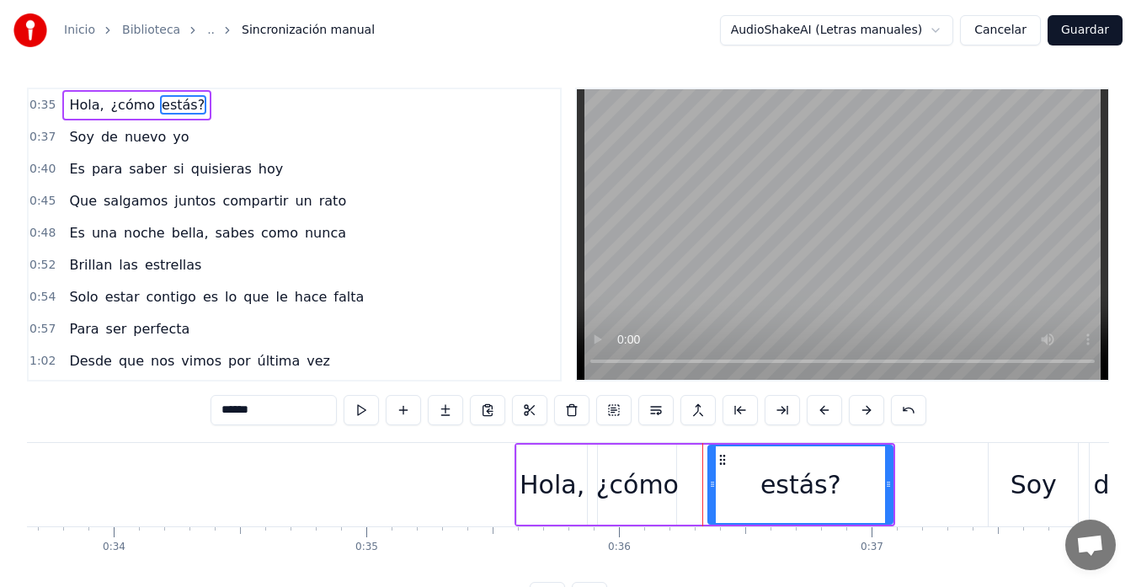
drag, startPoint x: 694, startPoint y: 485, endPoint x: 714, endPoint y: 484, distance: 19.4
click at [714, 484] on icon at bounding box center [712, 483] width 7 height 13
click at [677, 487] on div "¿cómo" at bounding box center [637, 484] width 80 height 80
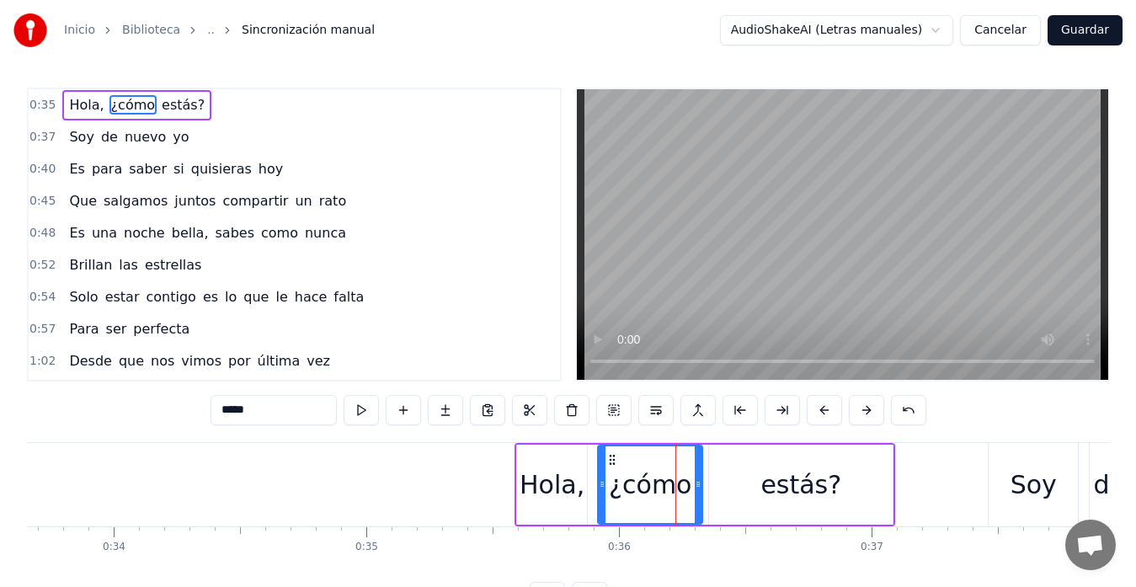
drag, startPoint x: 672, startPoint y: 483, endPoint x: 697, endPoint y: 481, distance: 25.4
click at [697, 481] on icon at bounding box center [697, 483] width 7 height 13
drag, startPoint x: 602, startPoint y: 478, endPoint x: 619, endPoint y: 483, distance: 17.6
click at [623, 480] on icon at bounding box center [619, 483] width 7 height 13
click at [552, 463] on div "Hola," at bounding box center [552, 484] width 70 height 80
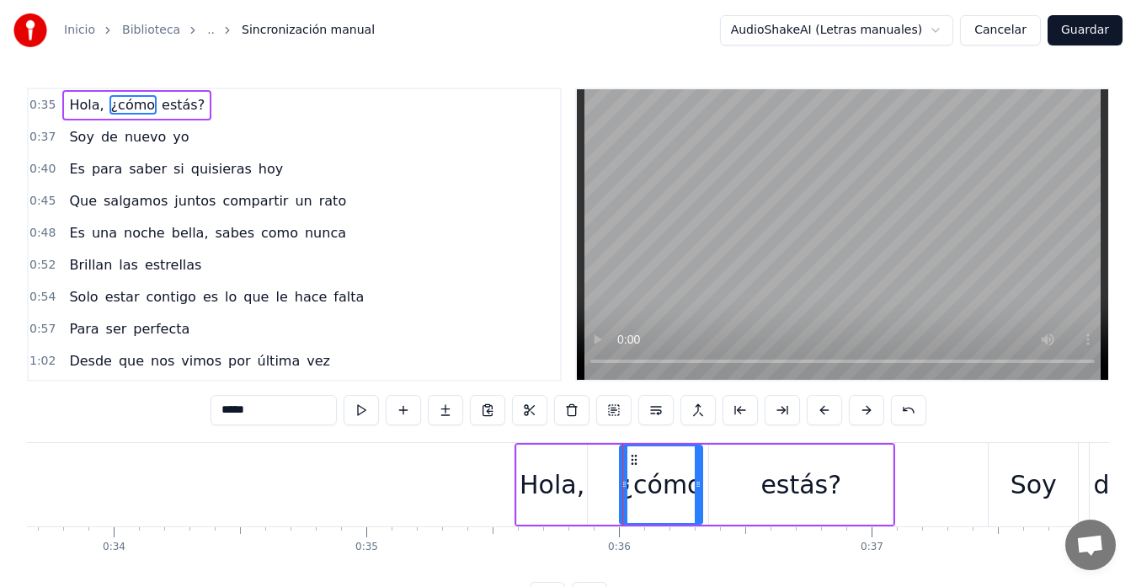
type input "*****"
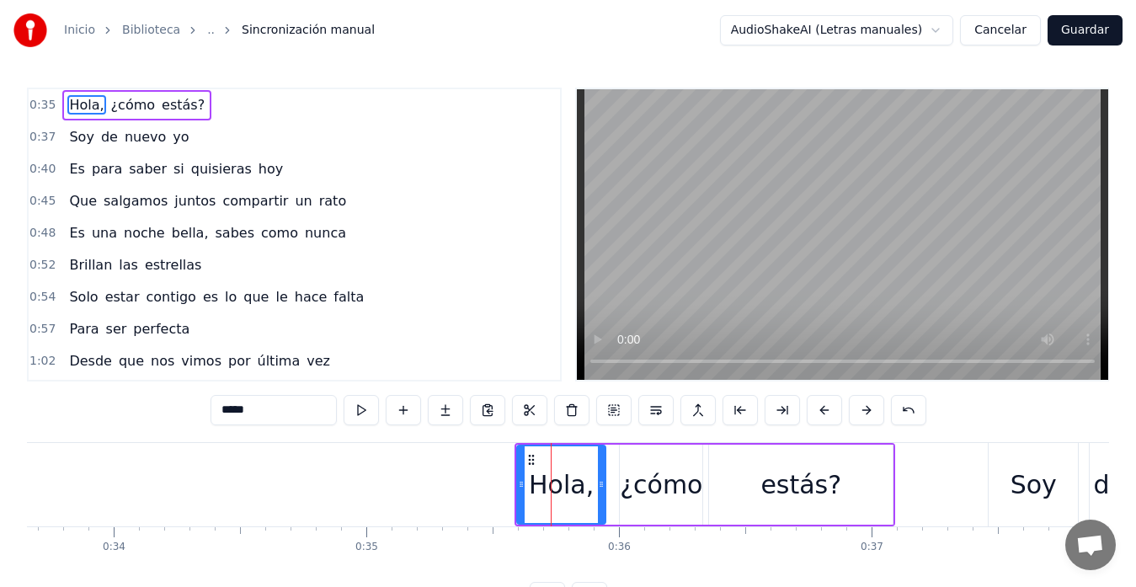
drag, startPoint x: 584, startPoint y: 494, endPoint x: 567, endPoint y: 490, distance: 18.2
click at [601, 496] on div at bounding box center [601, 484] width 7 height 77
drag, startPoint x: 519, startPoint y: 476, endPoint x: 545, endPoint y: 479, distance: 25.4
click at [545, 478] on div at bounding box center [548, 484] width 7 height 77
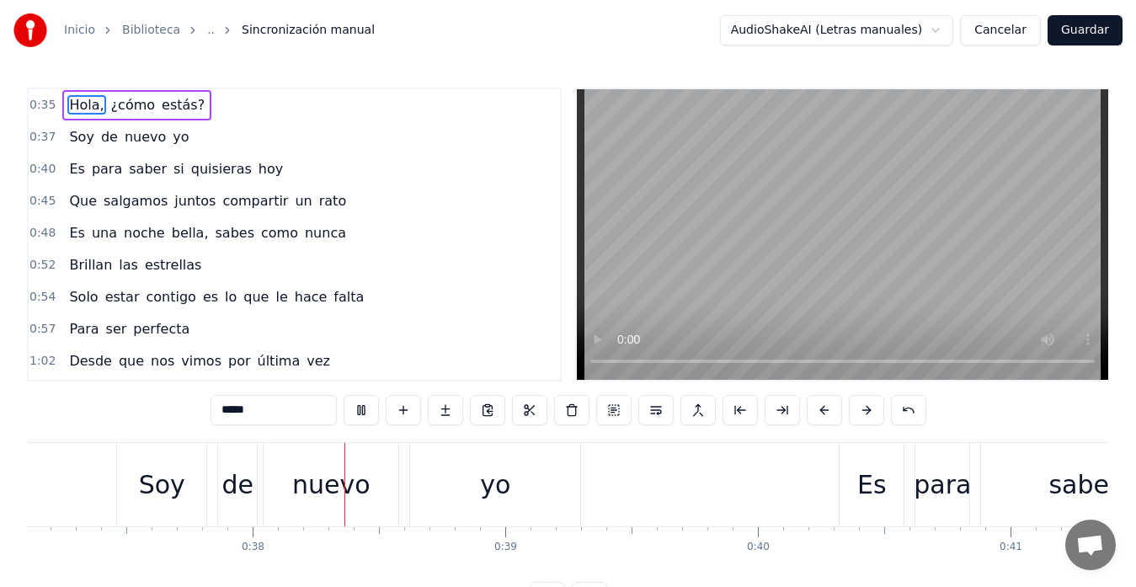
scroll to position [0, 9466]
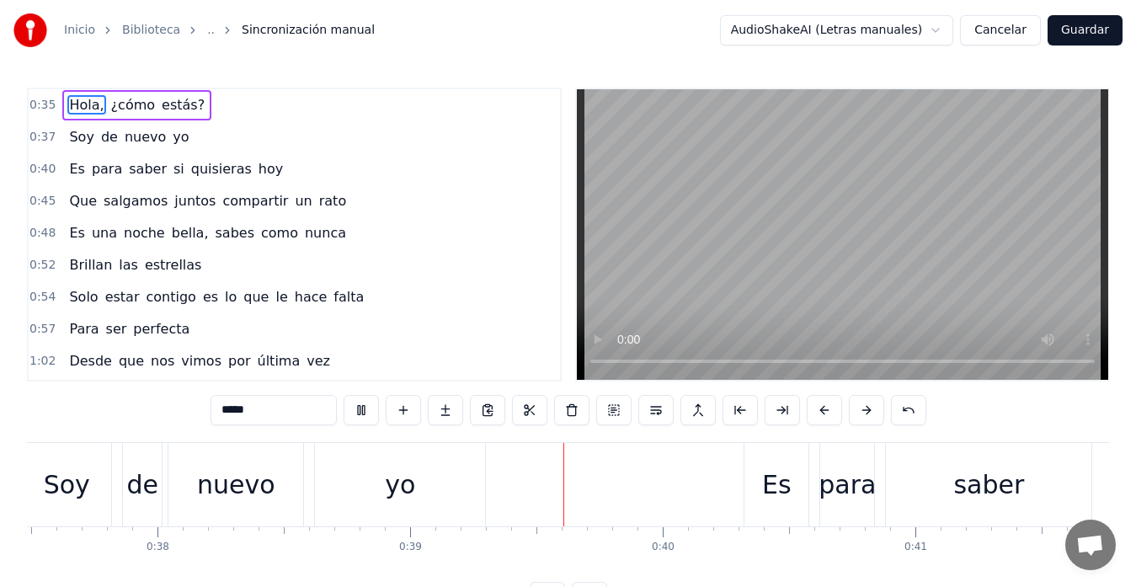
click at [787, 237] on video at bounding box center [842, 234] width 531 height 290
click at [1090, 30] on button "Guardar" at bounding box center [1084, 30] width 75 height 30
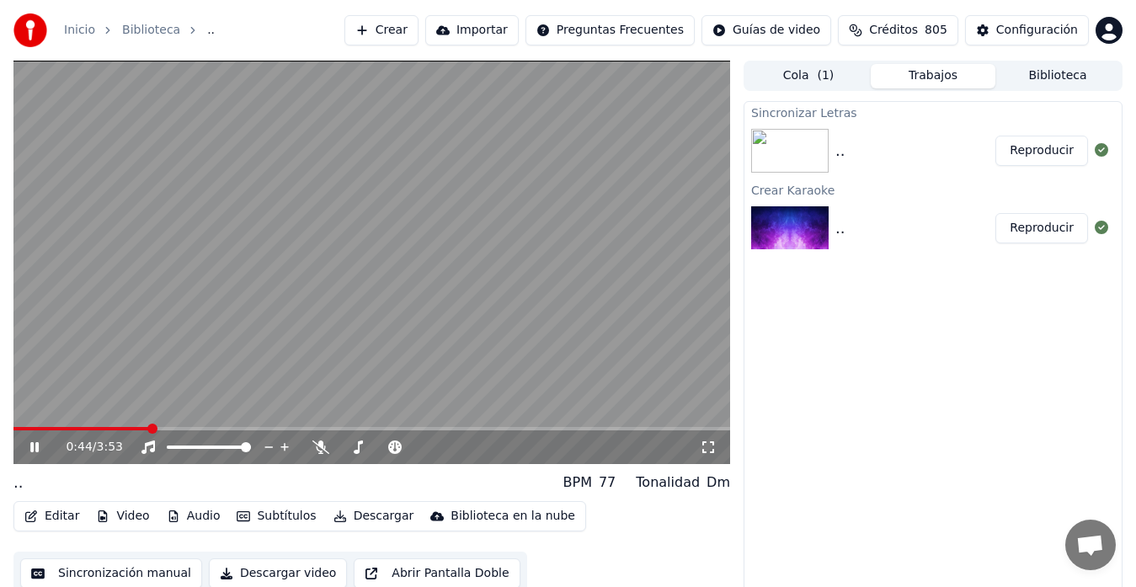
click at [352, 514] on button "Descargar" at bounding box center [374, 516] width 94 height 24
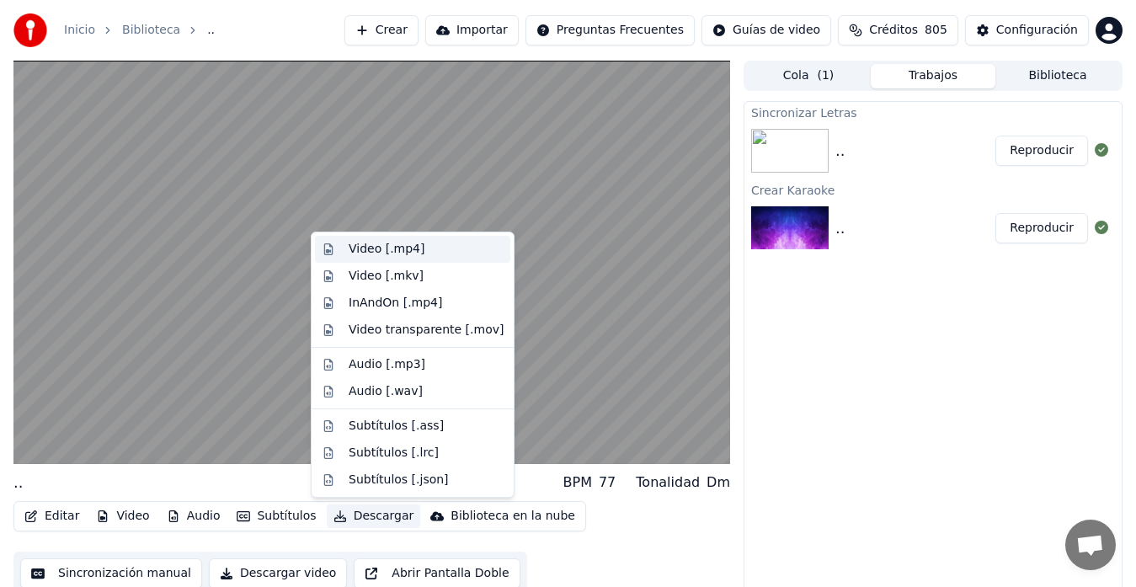
click at [381, 253] on div "Video [.mp4]" at bounding box center [386, 249] width 76 height 17
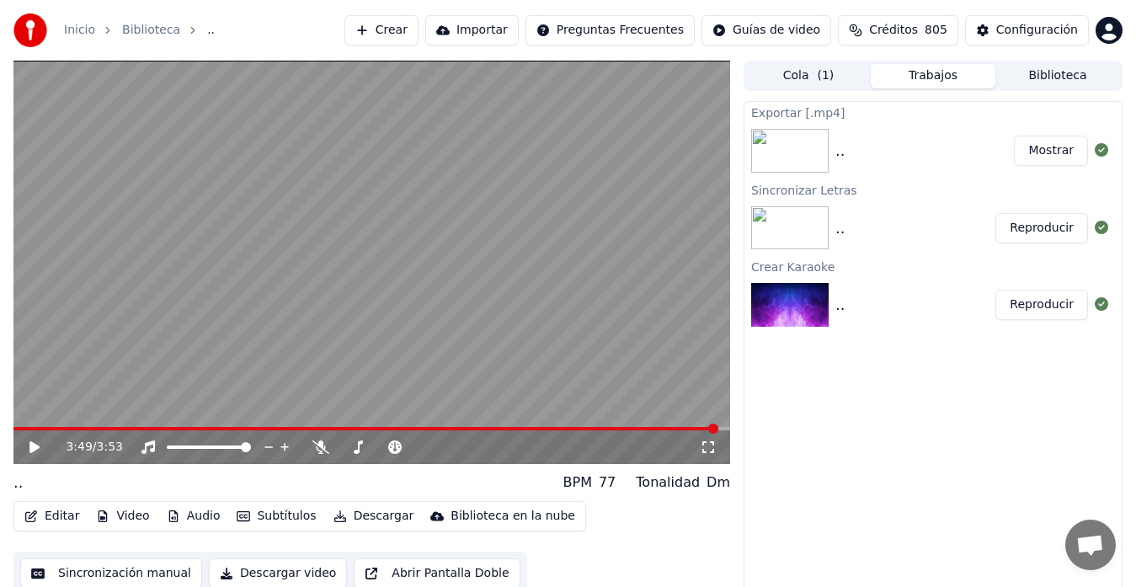
click at [1062, 149] on button "Mostrar" at bounding box center [1050, 151] width 74 height 30
